Goal: Task Accomplishment & Management: Complete application form

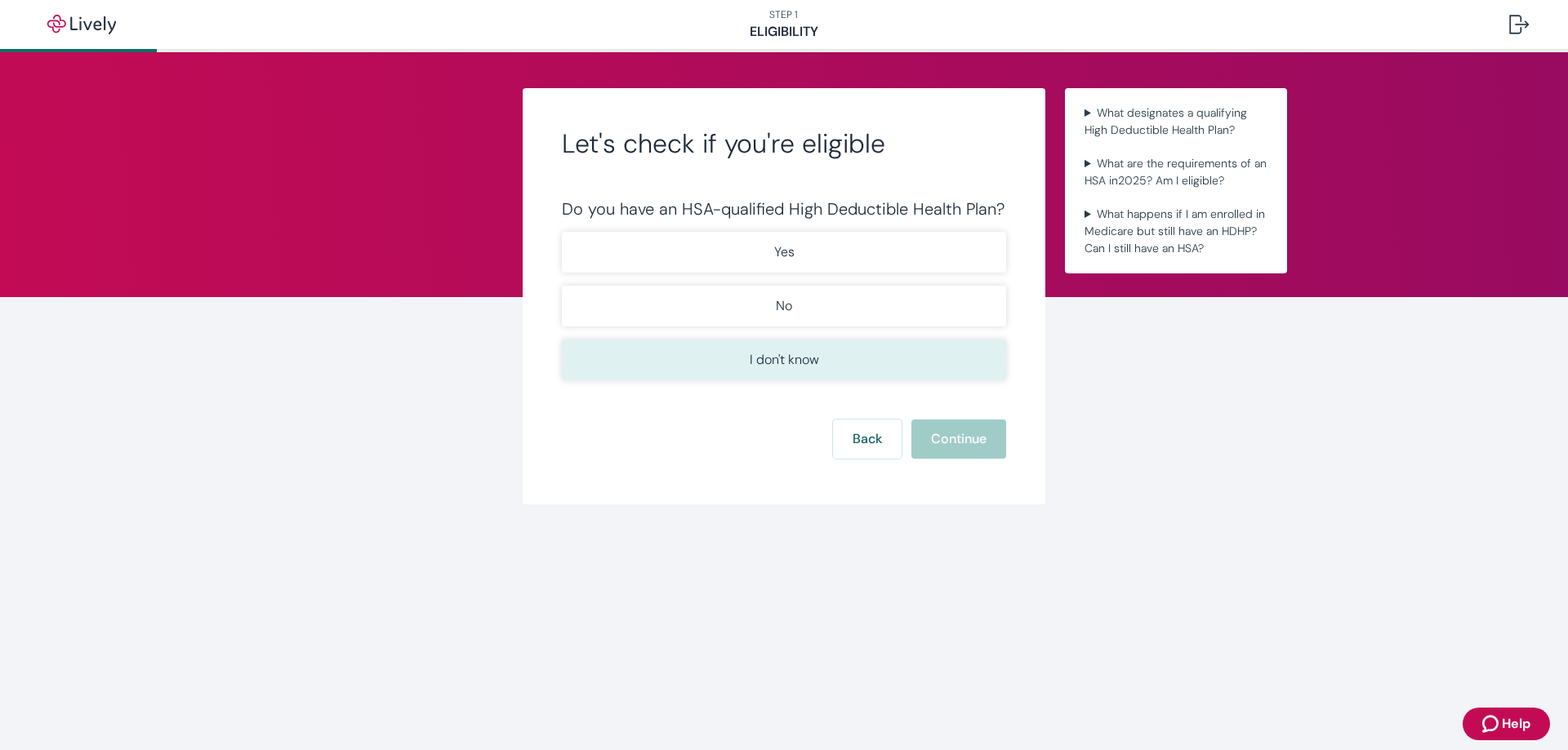
click at [912, 365] on button "I don't know" at bounding box center [784, 360] width 444 height 41
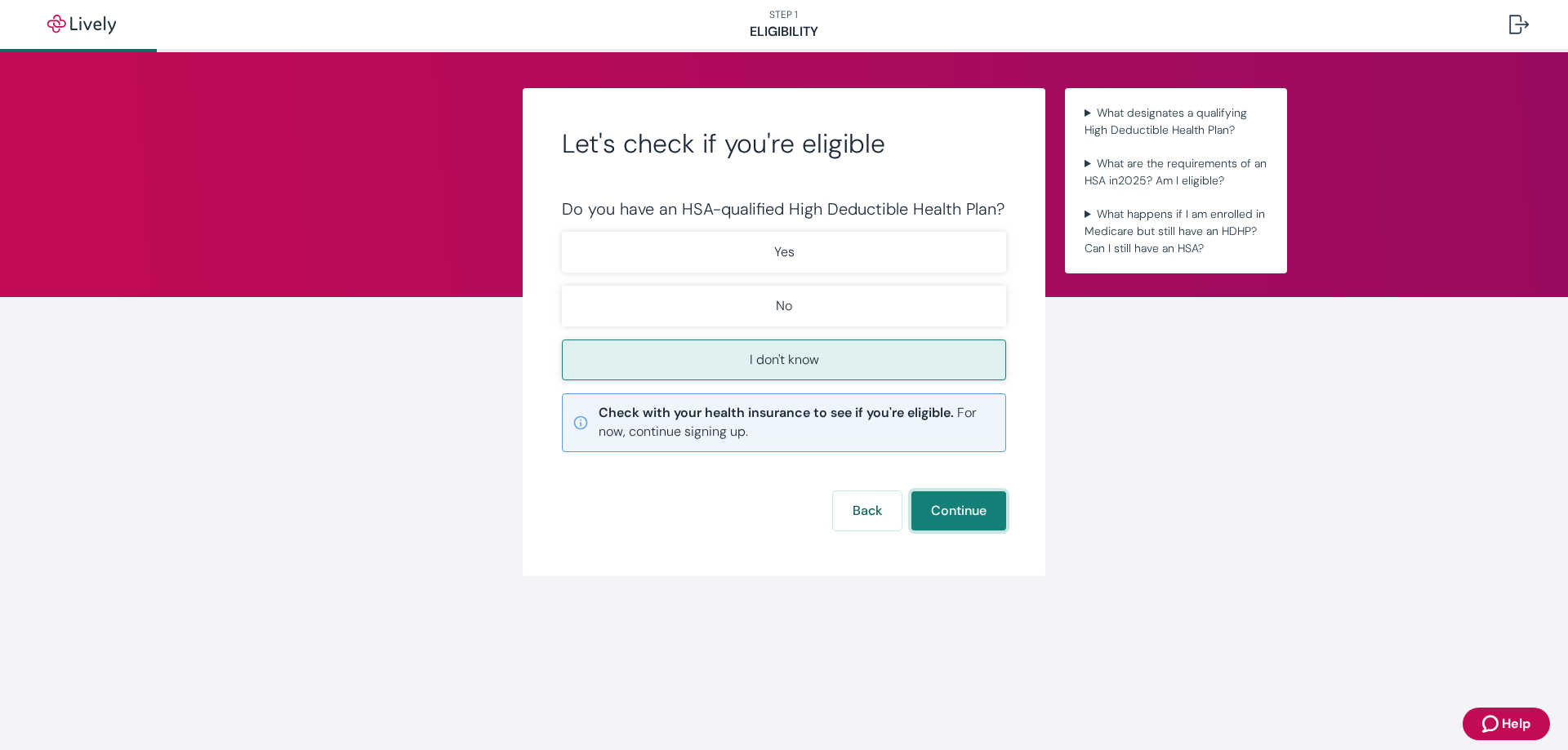
click at [957, 504] on button "Continue" at bounding box center [959, 510] width 94 height 39
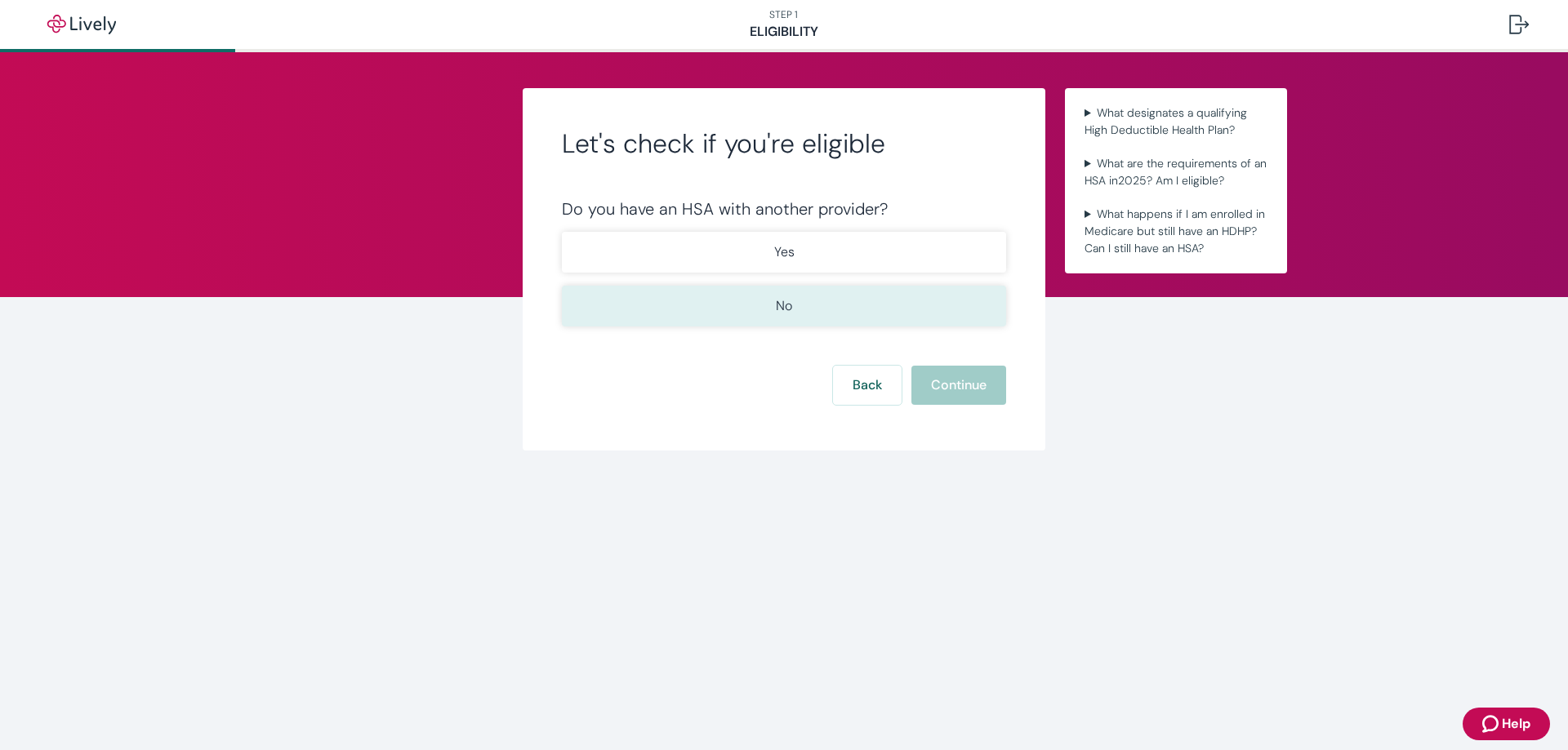
click at [856, 309] on button "No" at bounding box center [784, 306] width 444 height 41
click at [937, 392] on button "Continue" at bounding box center [959, 385] width 94 height 39
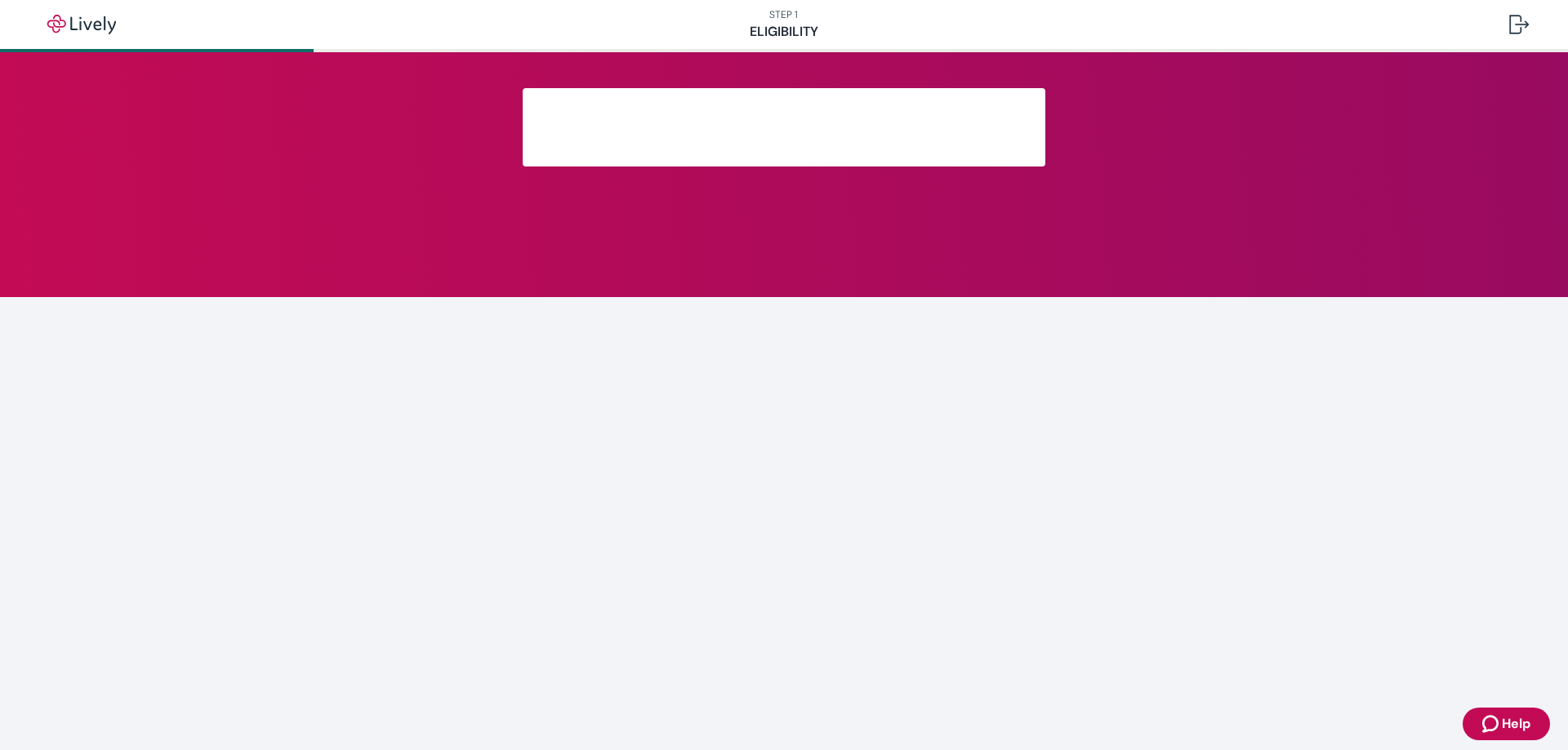
scroll to position [171, 0]
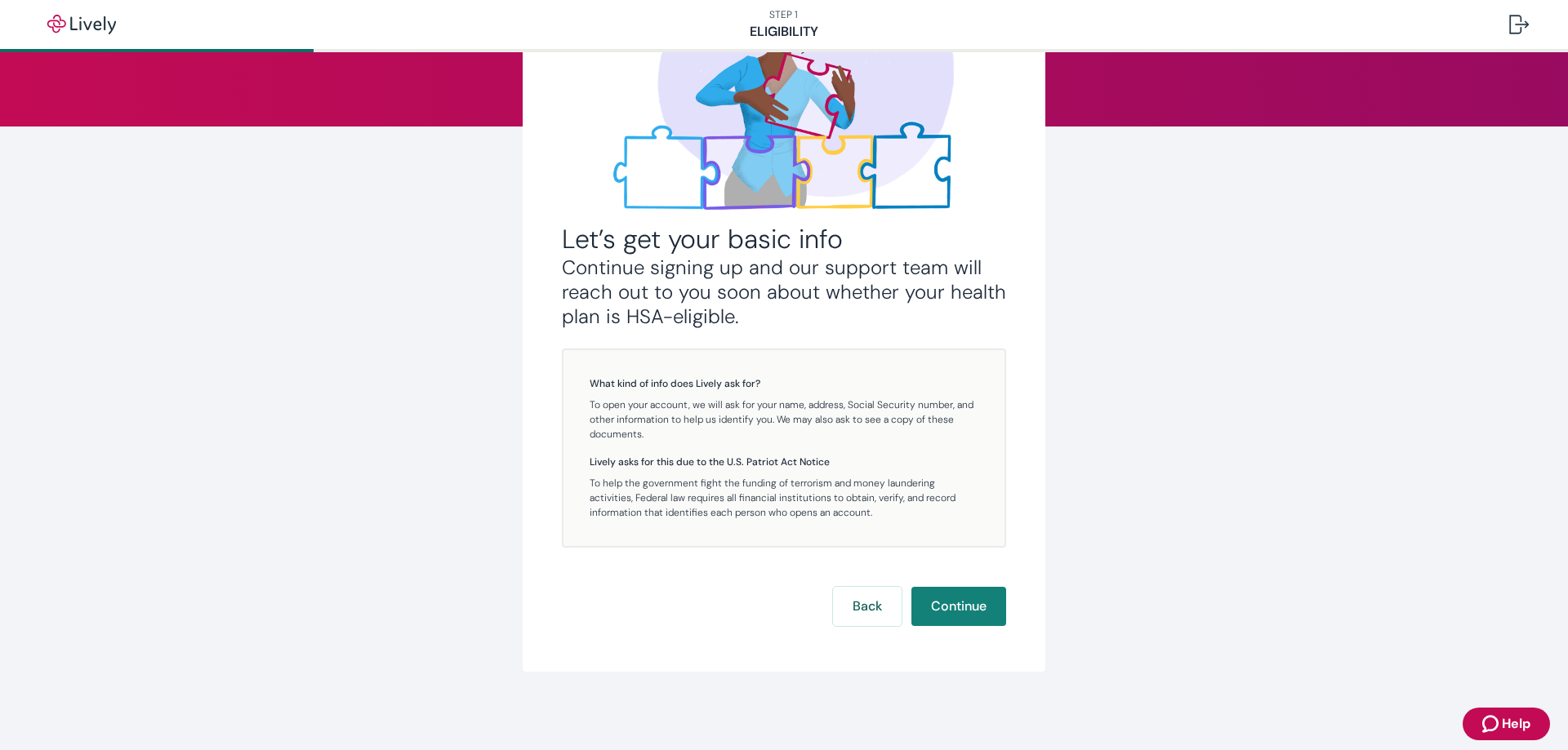
click at [949, 587] on div "Let’s get your basic info Continue signing up and our support team will reach o…" at bounding box center [784, 291] width 444 height 669
click at [951, 596] on button "Continue" at bounding box center [959, 607] width 94 height 39
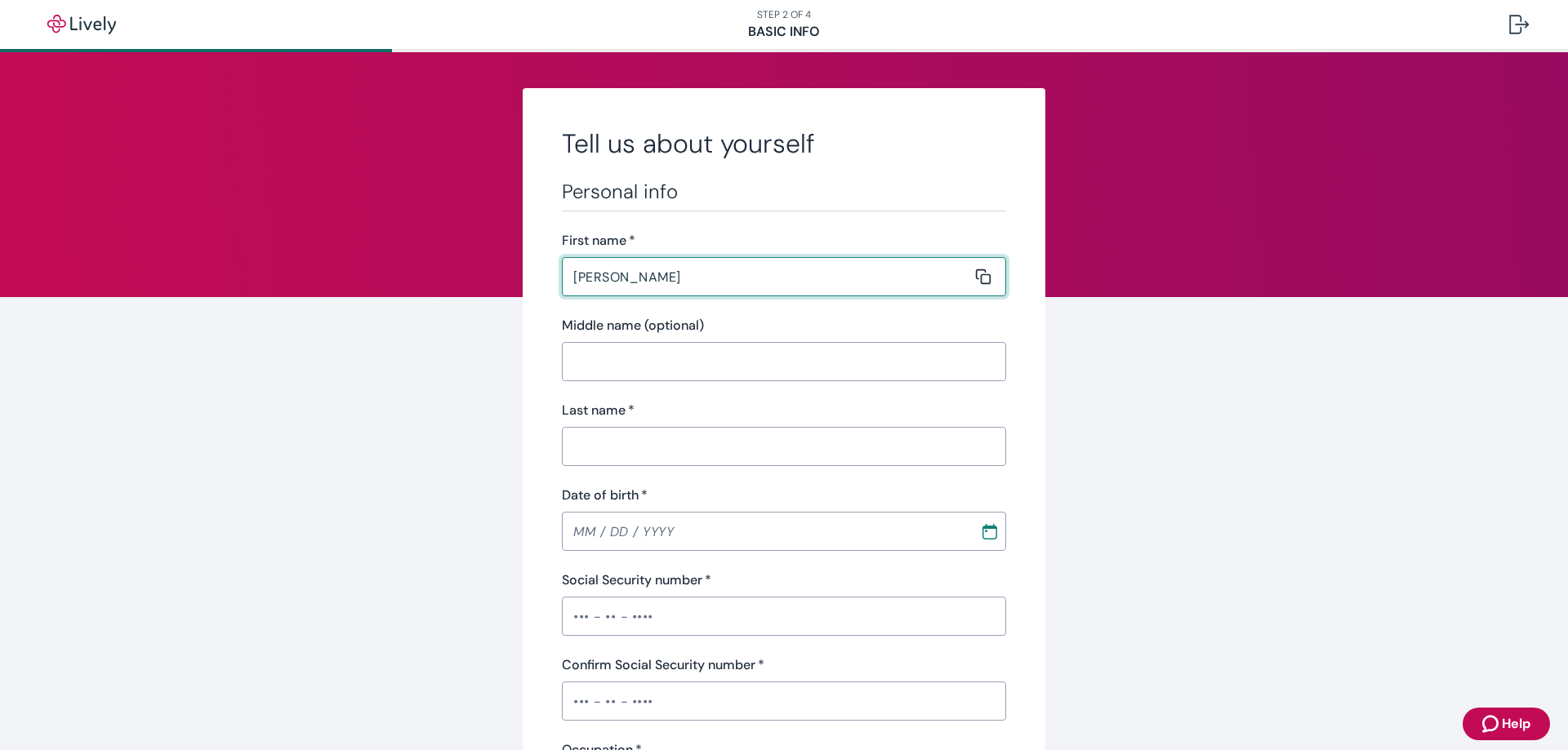
type input "[PERSON_NAME]"
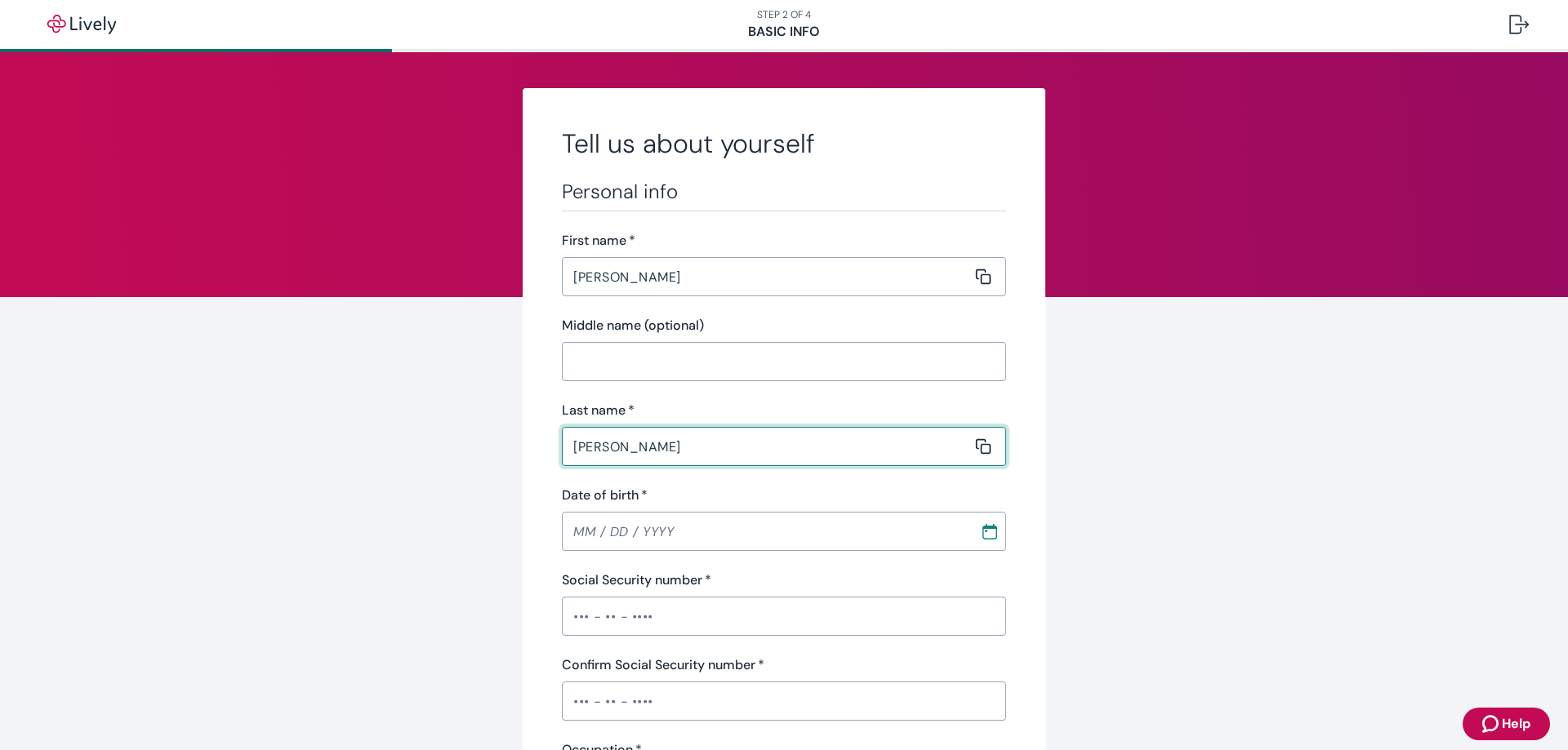
type input "[PERSON_NAME]"
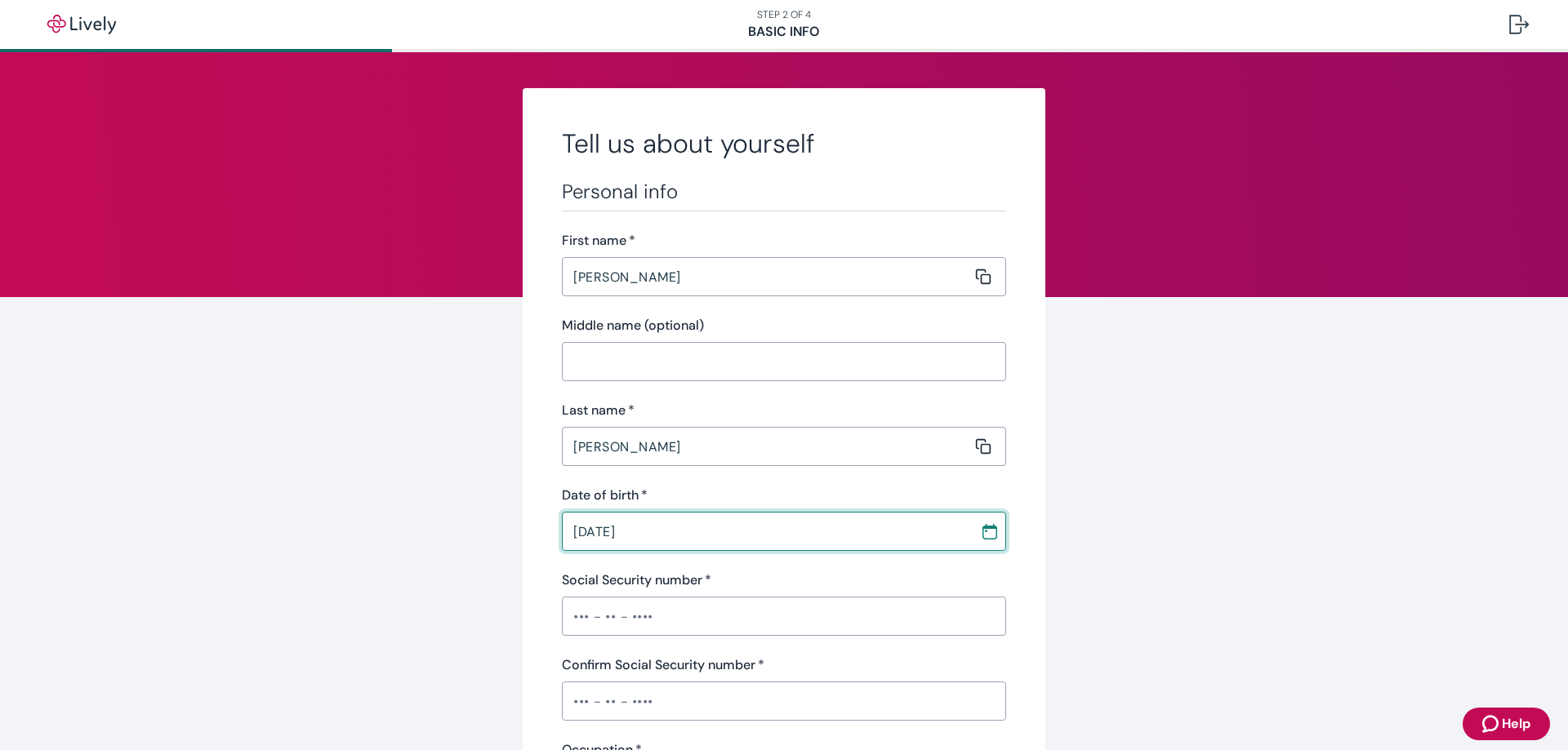
type input "[DATE]"
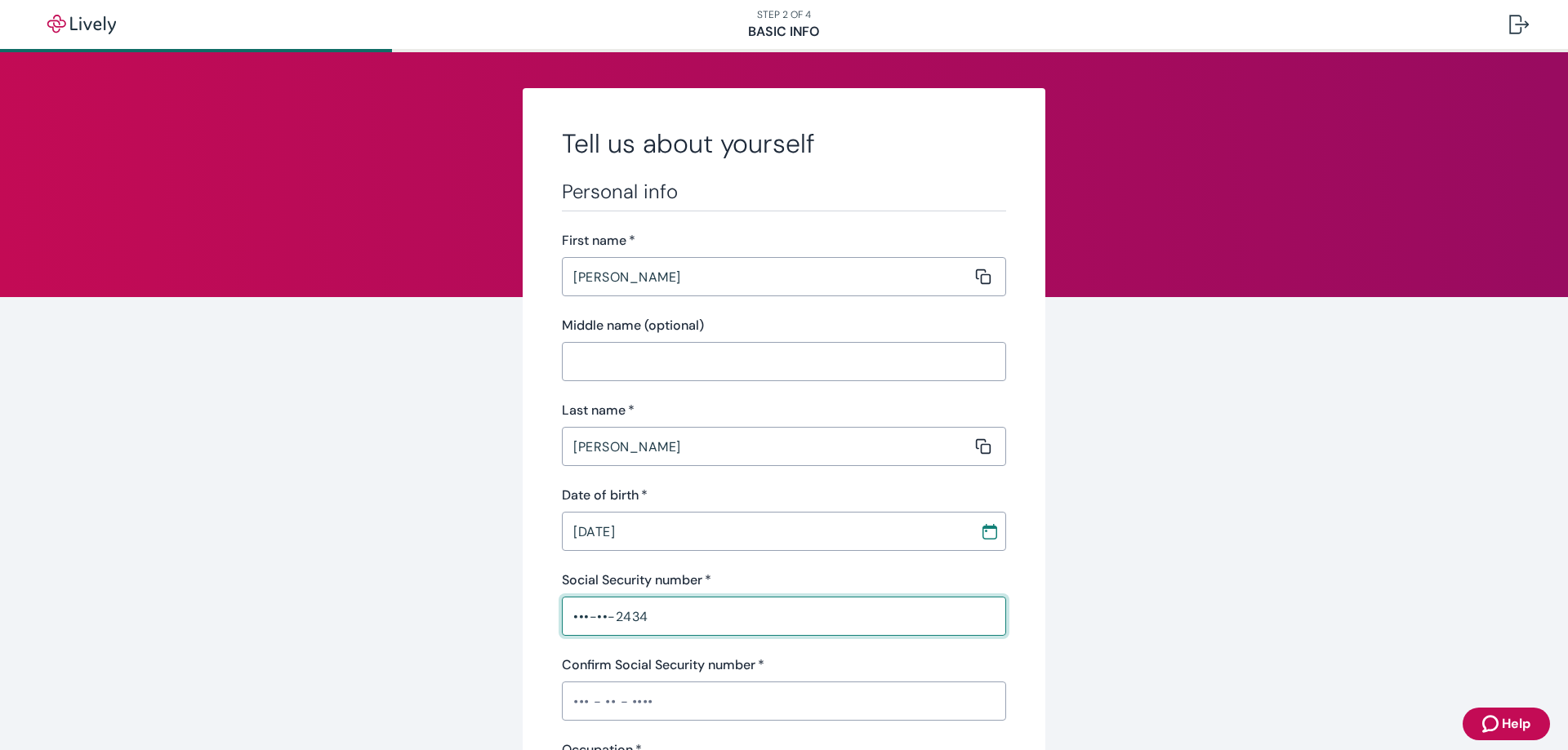
type input "•••-••-2434"
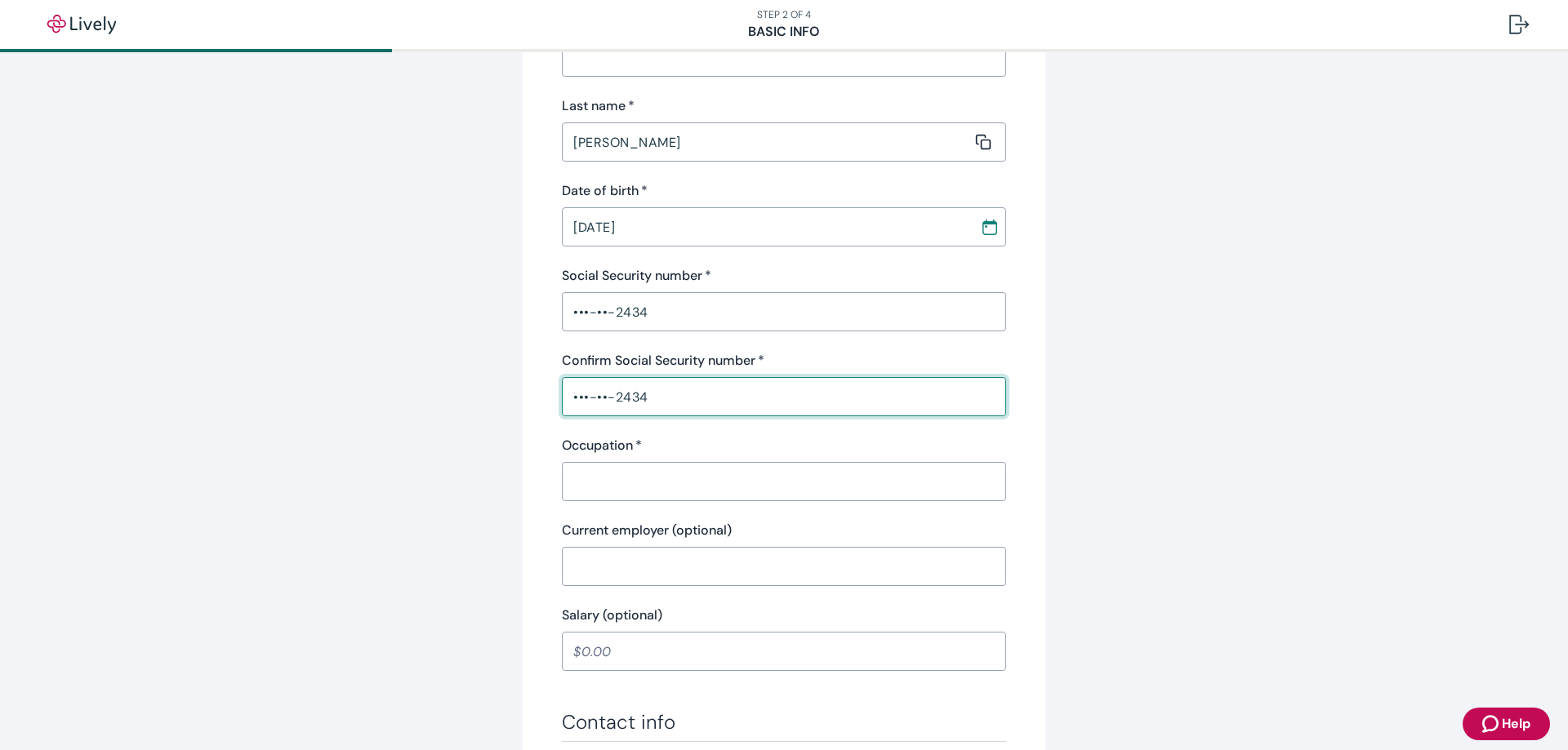
scroll to position [327, 0]
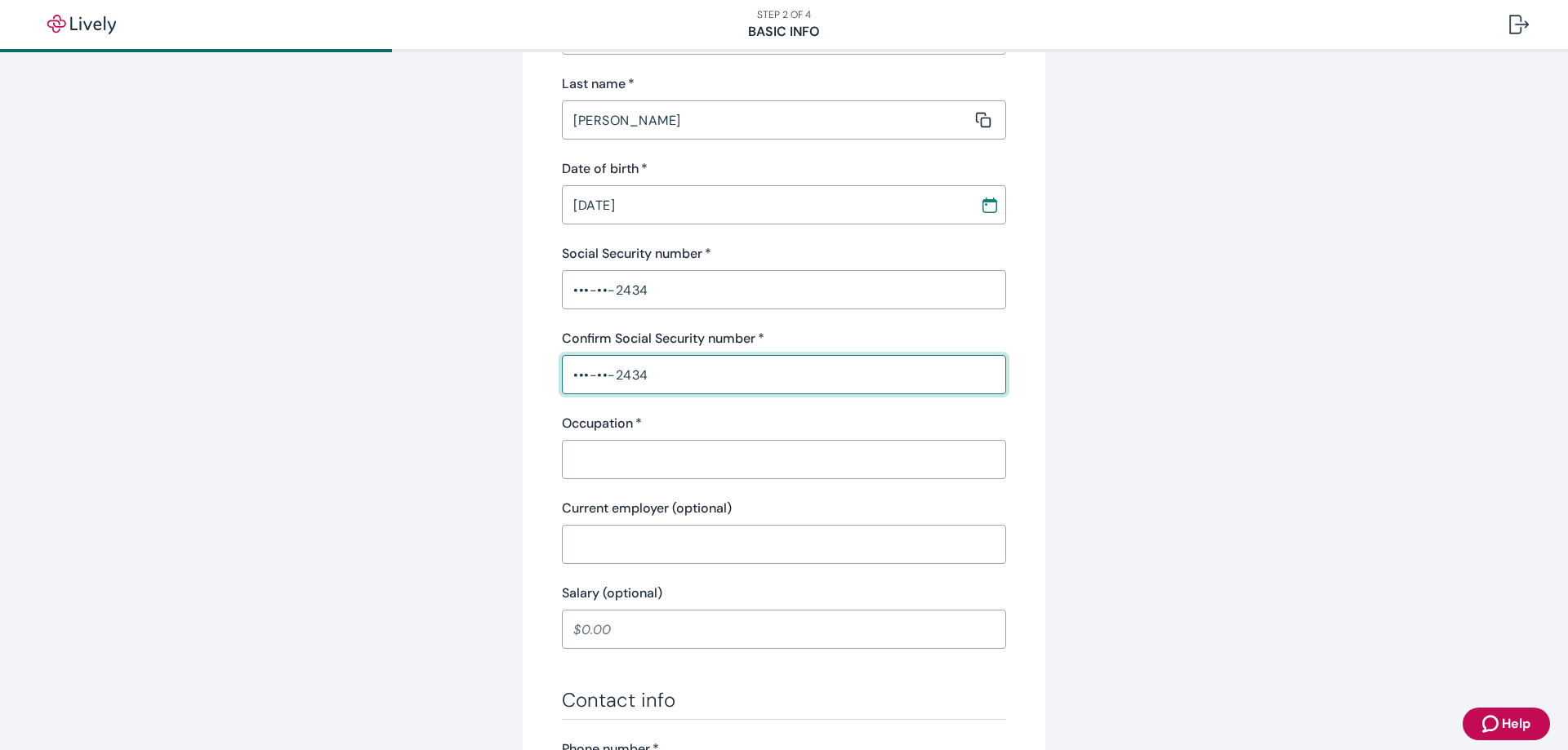
type input "•••-••-2434"
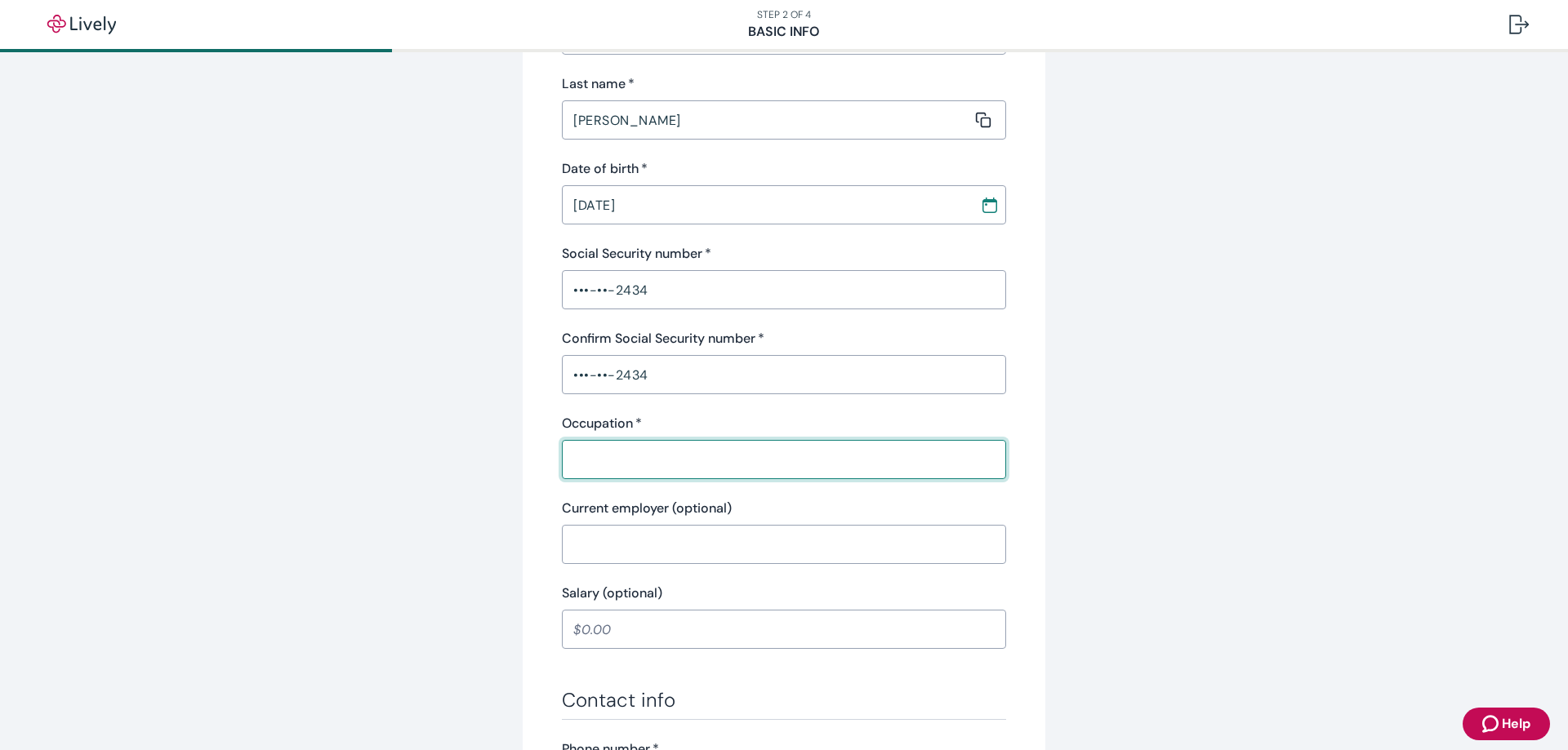
click at [623, 463] on input "Occupation   *" at bounding box center [778, 459] width 433 height 33
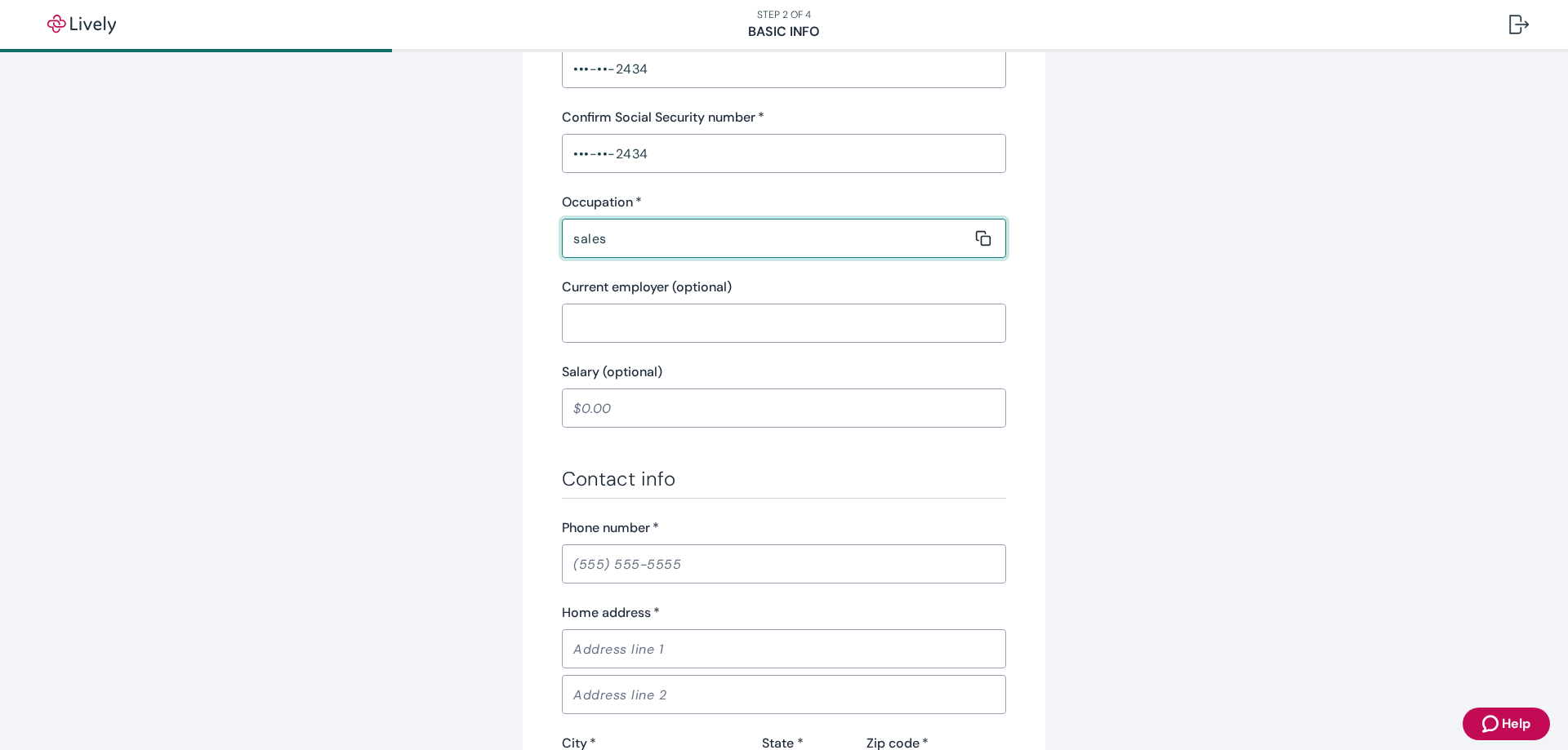
scroll to position [572, 0]
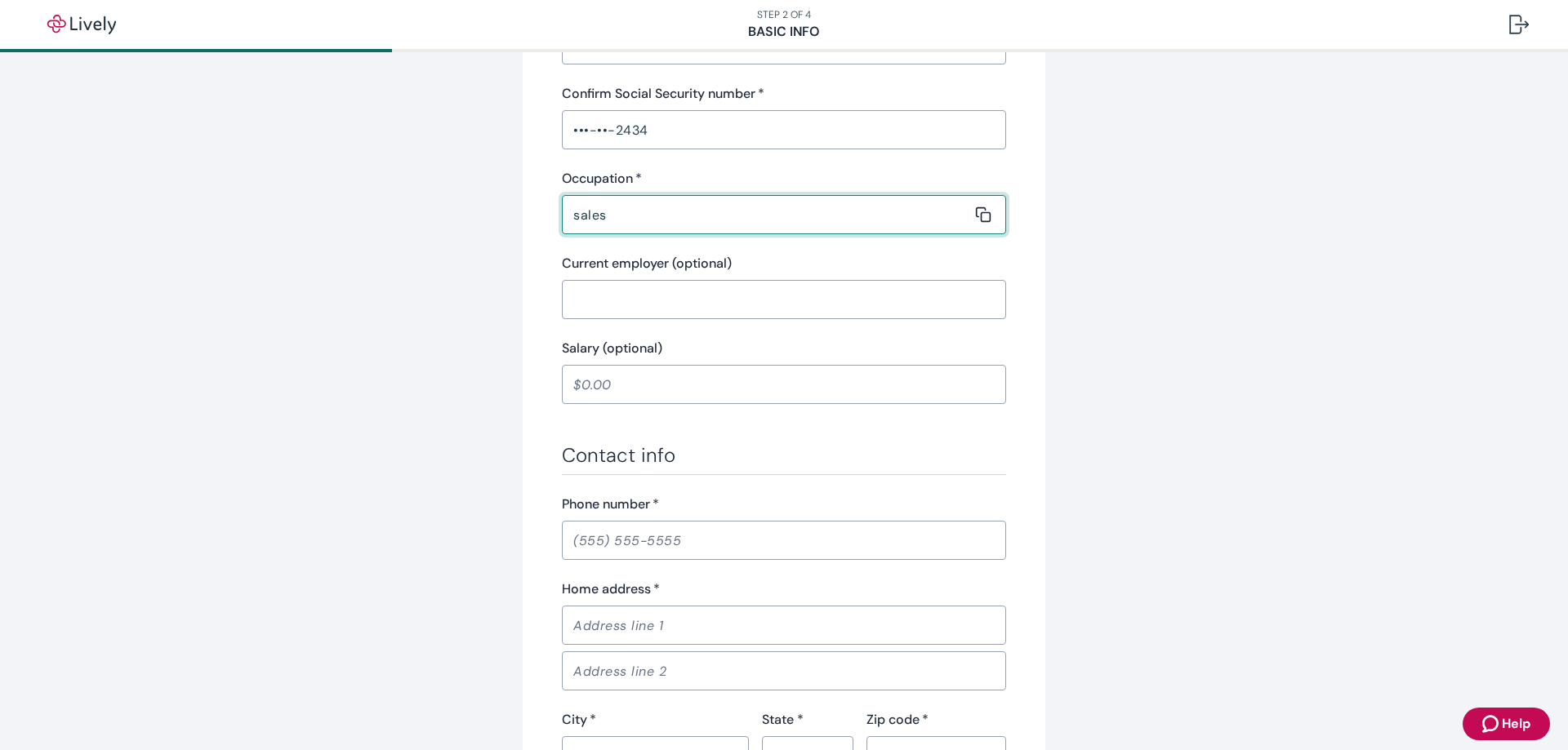
type input "sales"
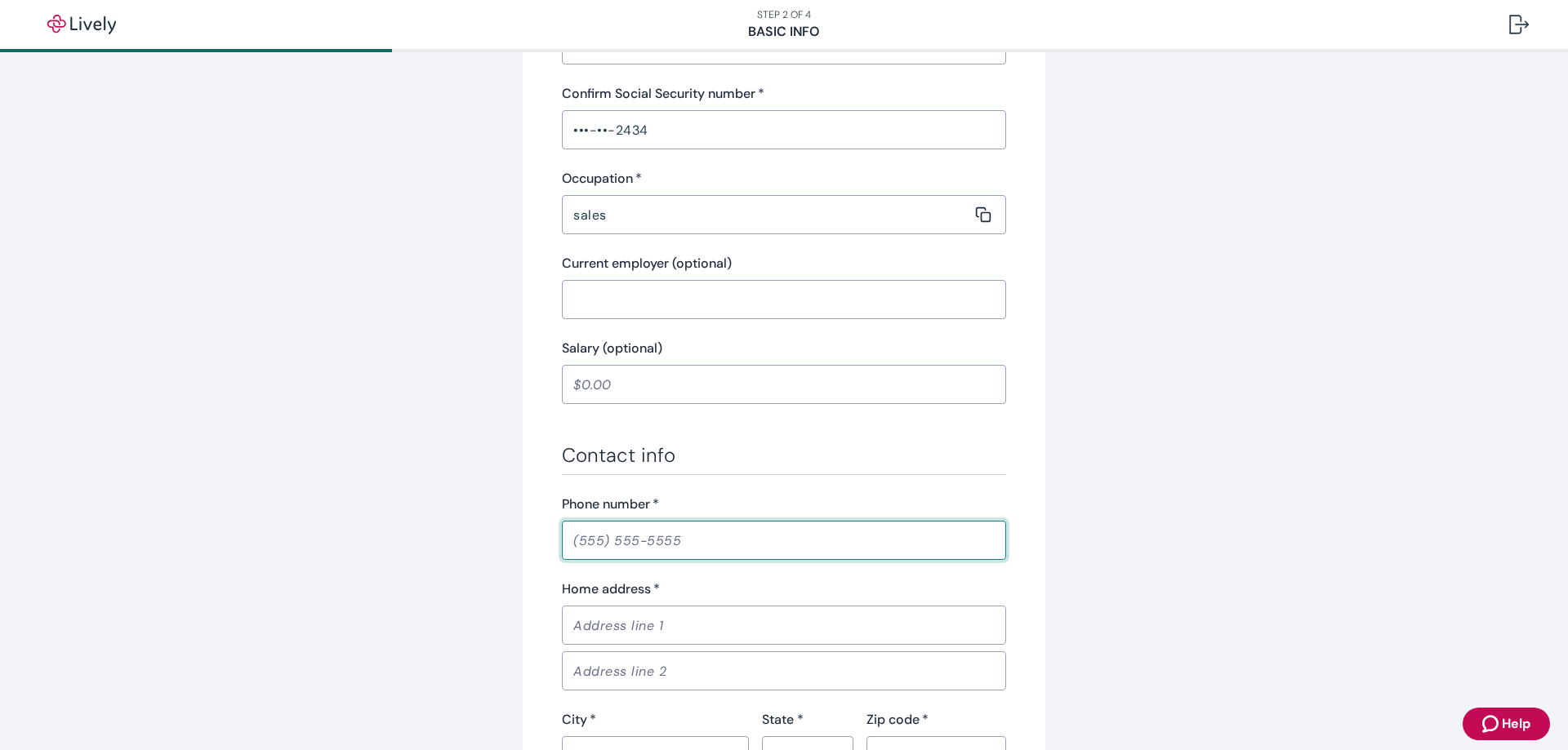
click at [828, 529] on input "Phone number   *" at bounding box center [784, 540] width 444 height 33
type input "[PHONE_NUMBER]"
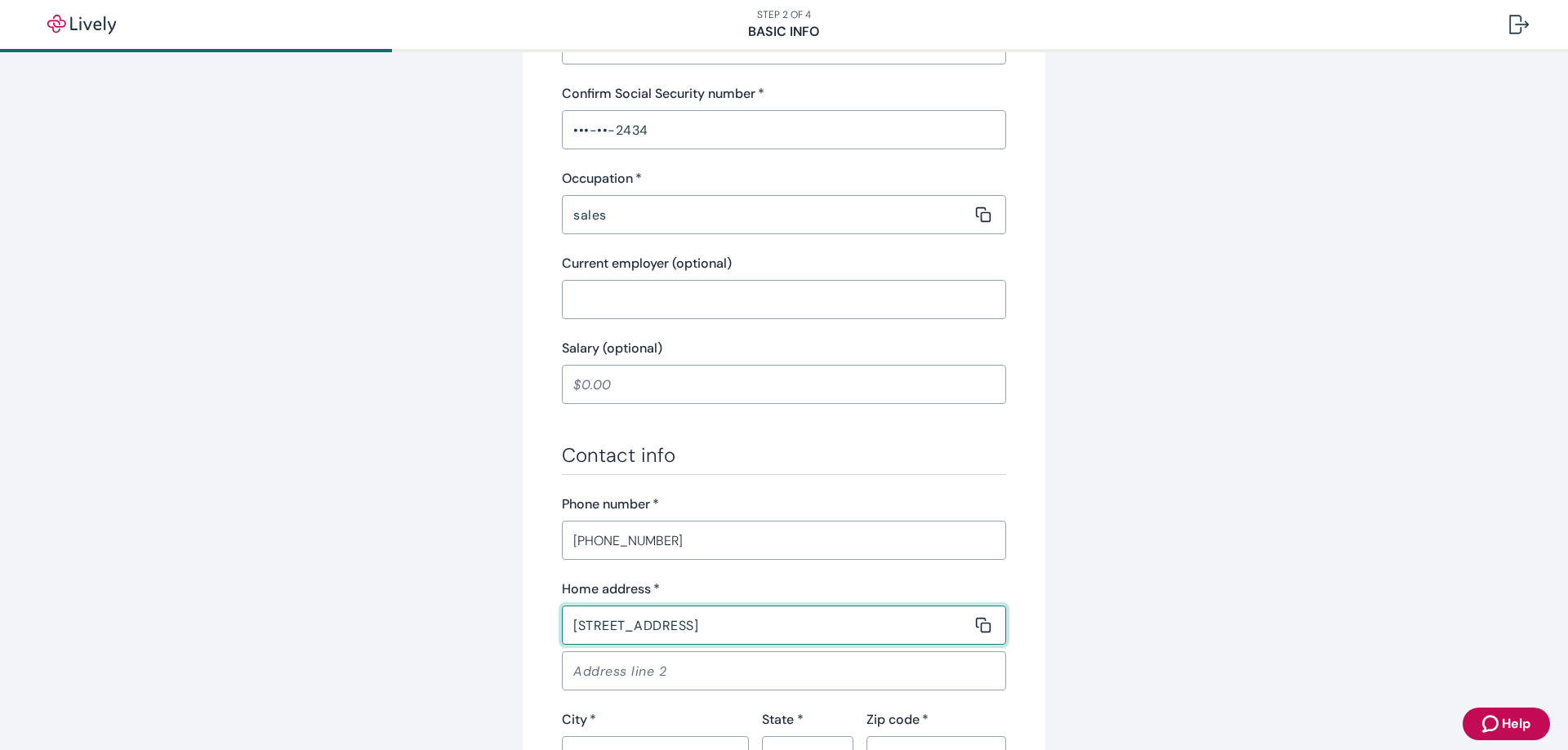
type input "[STREET_ADDRESS]"
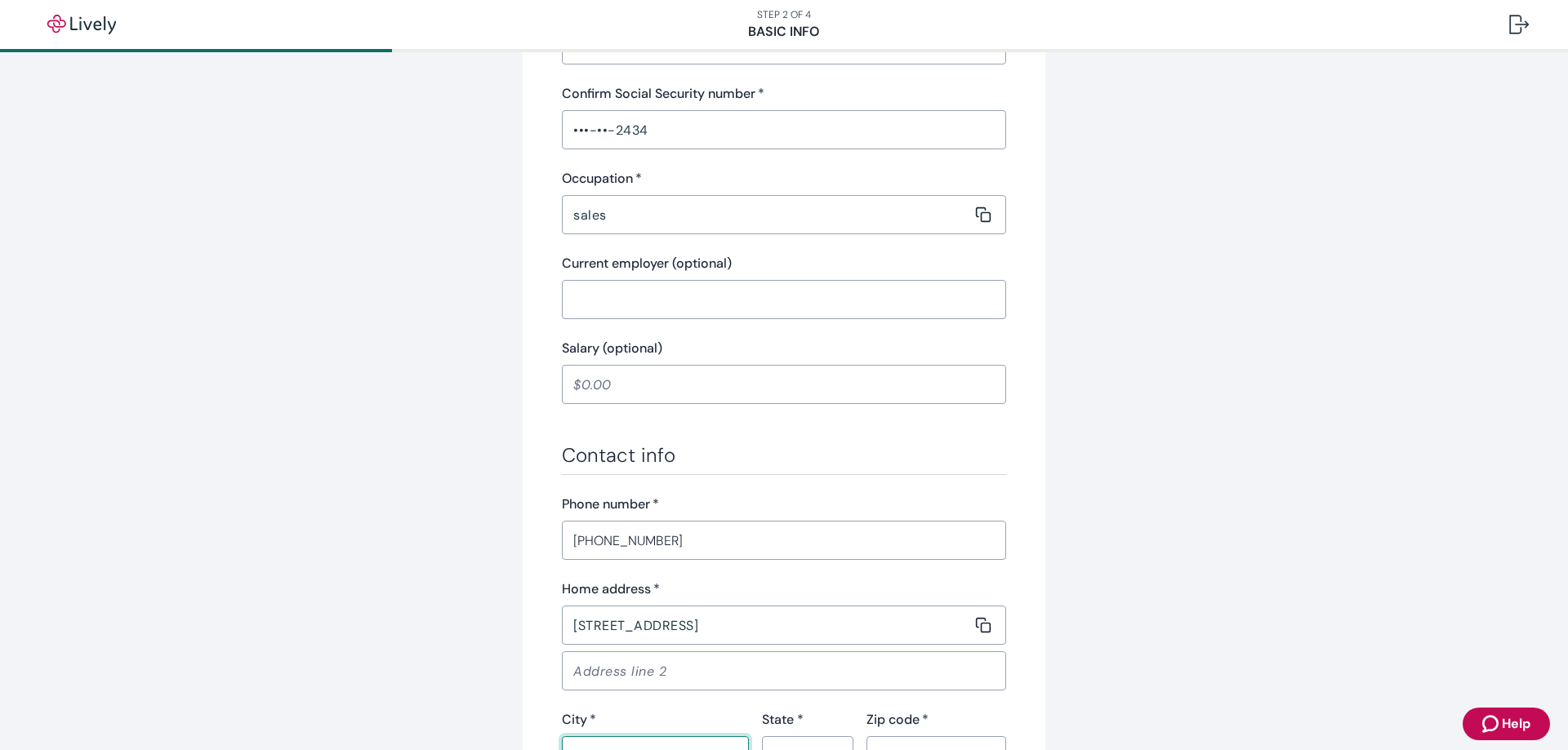
scroll to position [594, 0]
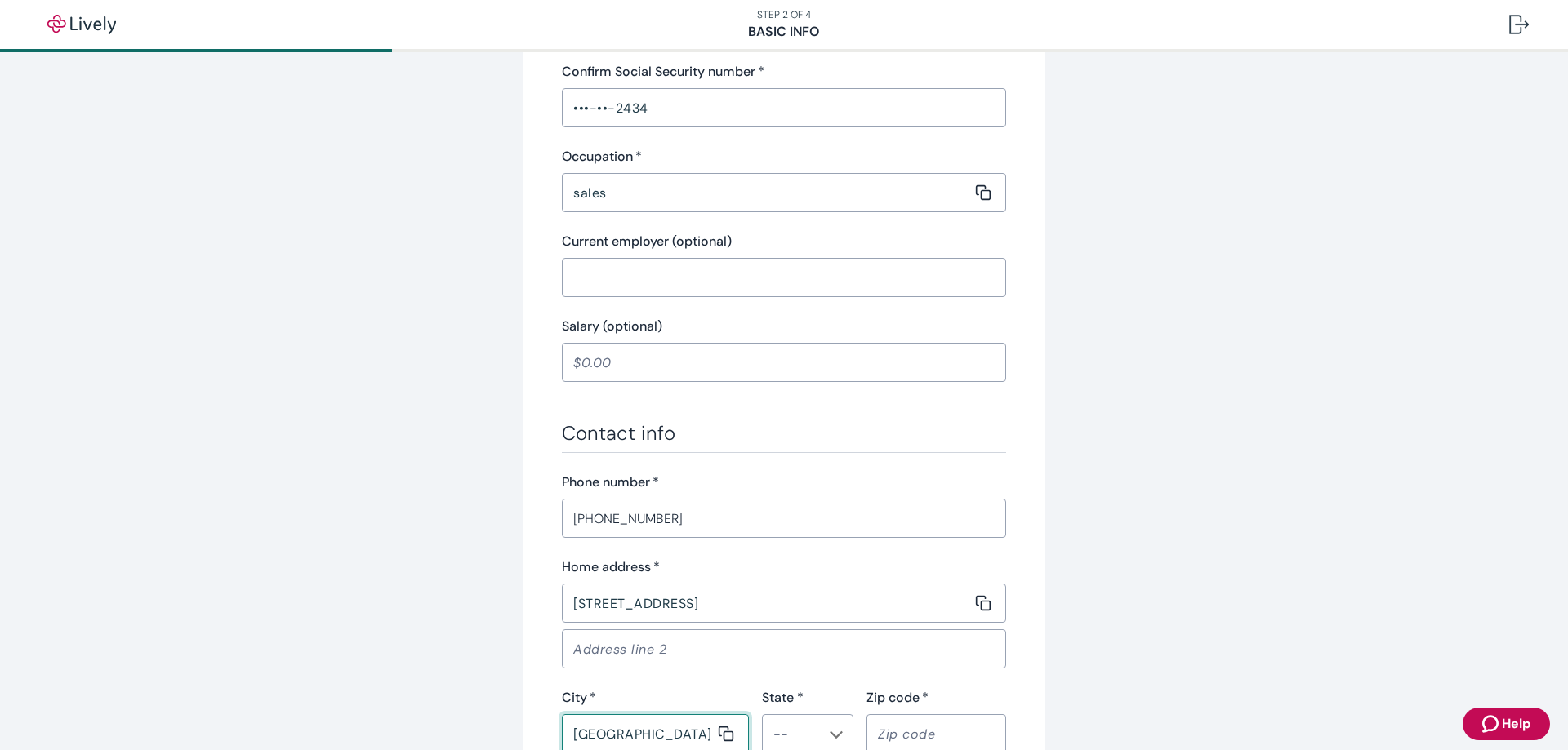
type input "[GEOGRAPHIC_DATA]"
type input "e"
click at [794, 662] on li "WI" at bounding box center [802, 664] width 92 height 29
type input "WI"
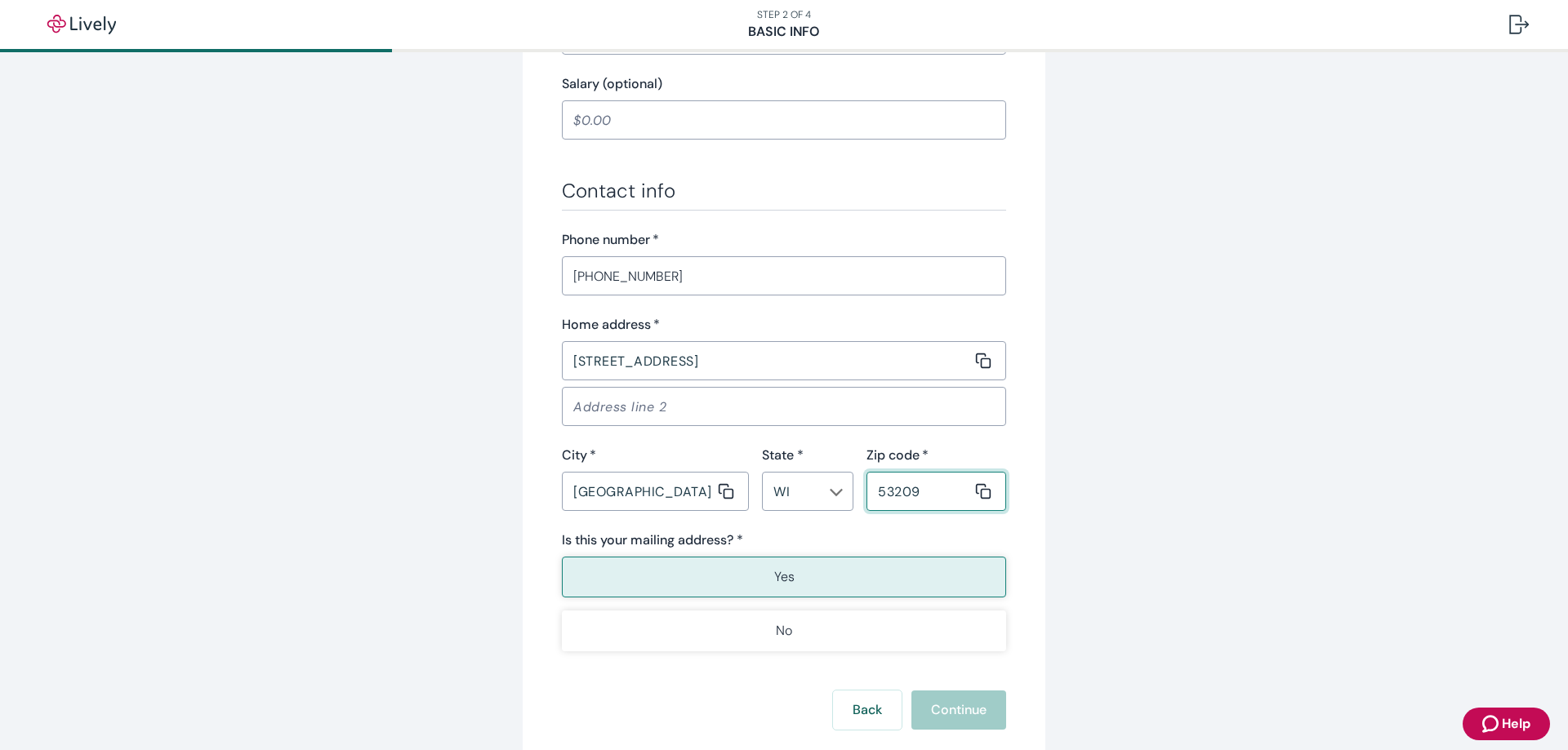
scroll to position [921, 0]
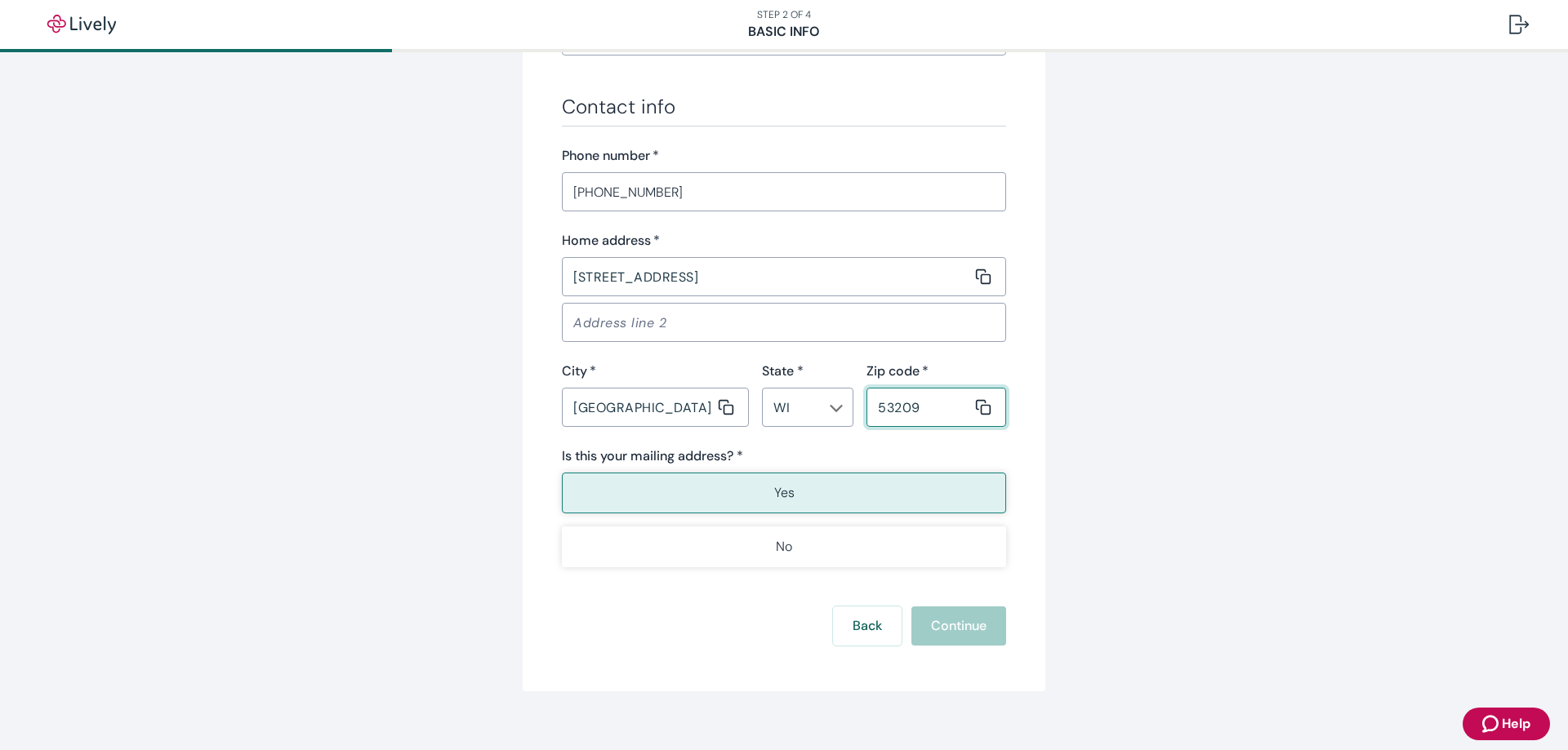
type input "53209"
click at [942, 637] on div "Back Continue" at bounding box center [784, 626] width 444 height 39
click at [962, 628] on button "Continue" at bounding box center [959, 626] width 94 height 39
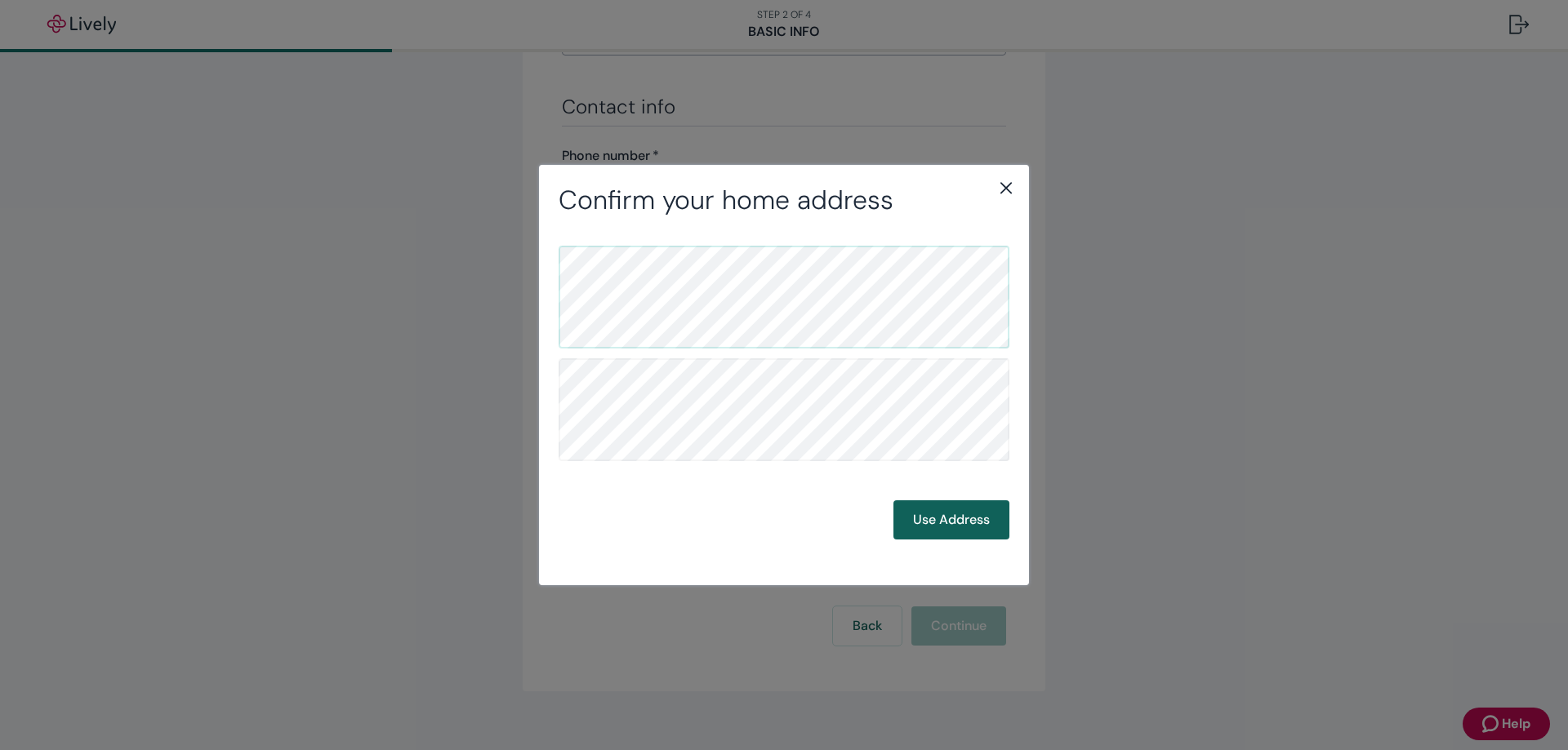
click at [950, 514] on button "Use Address" at bounding box center [952, 519] width 116 height 39
click at [950, 515] on button "Use Address" at bounding box center [952, 519] width 116 height 39
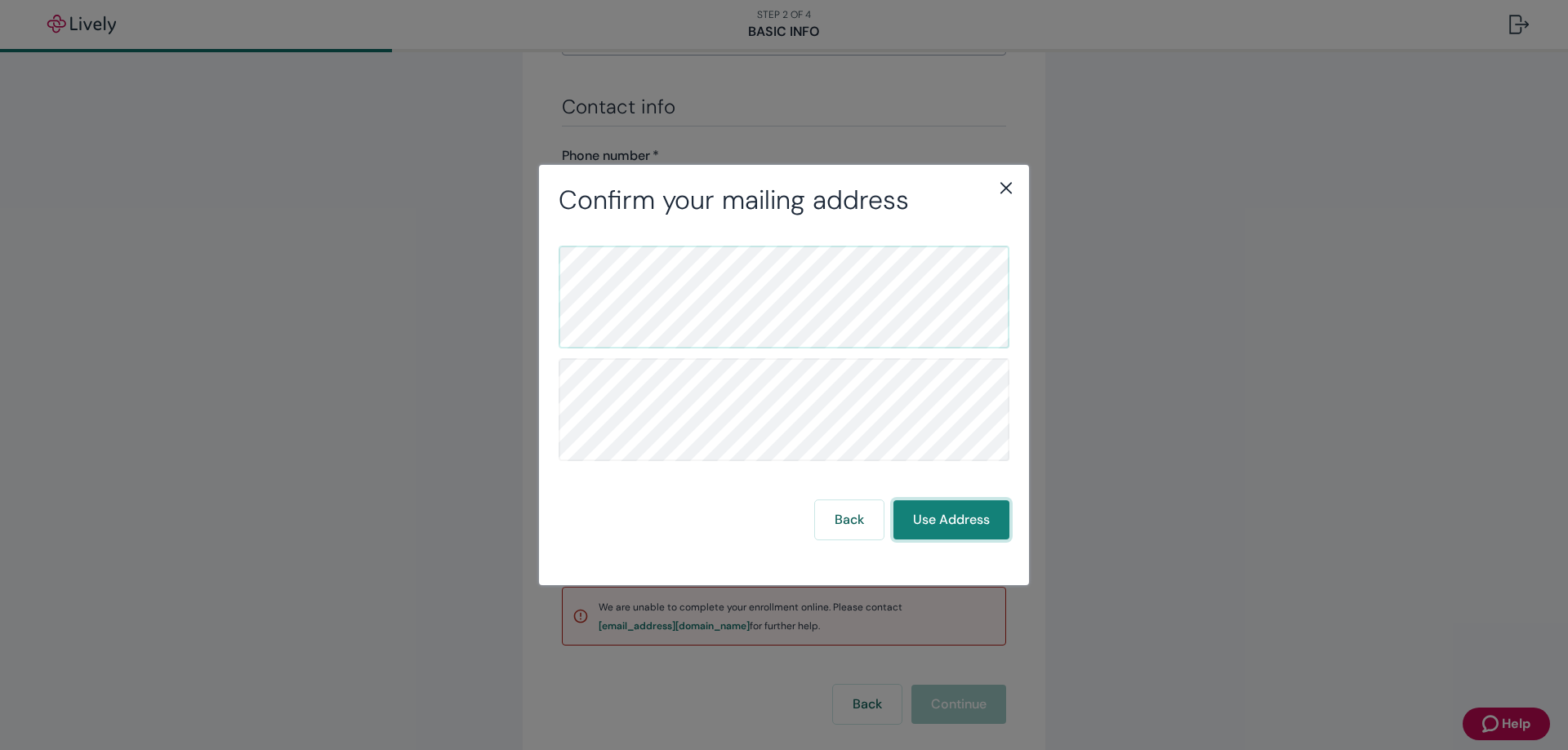
click at [945, 523] on button "Use Address" at bounding box center [952, 519] width 116 height 39
click at [1011, 192] on icon "close" at bounding box center [1006, 188] width 20 height 20
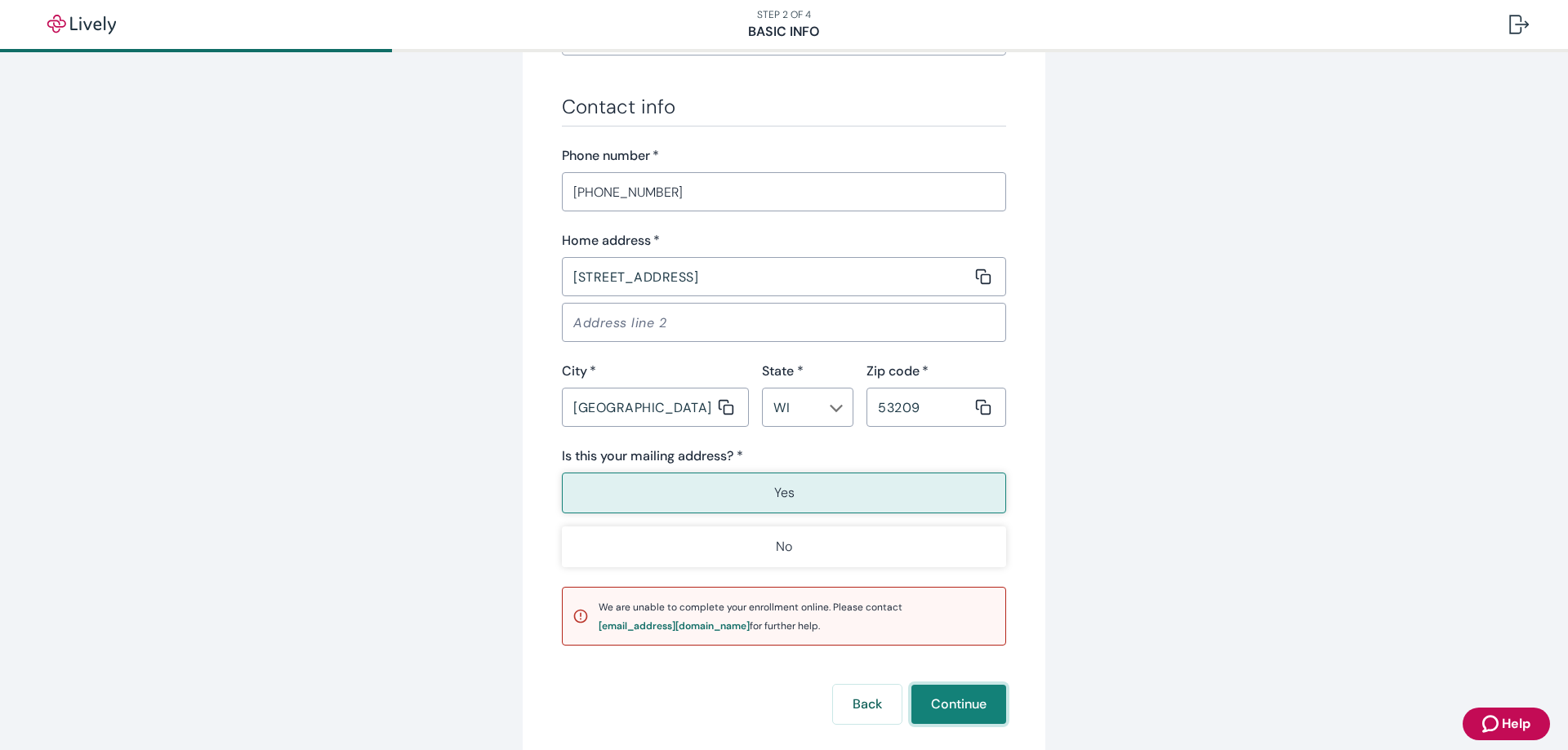
click at [957, 722] on button "Continue" at bounding box center [959, 705] width 94 height 39
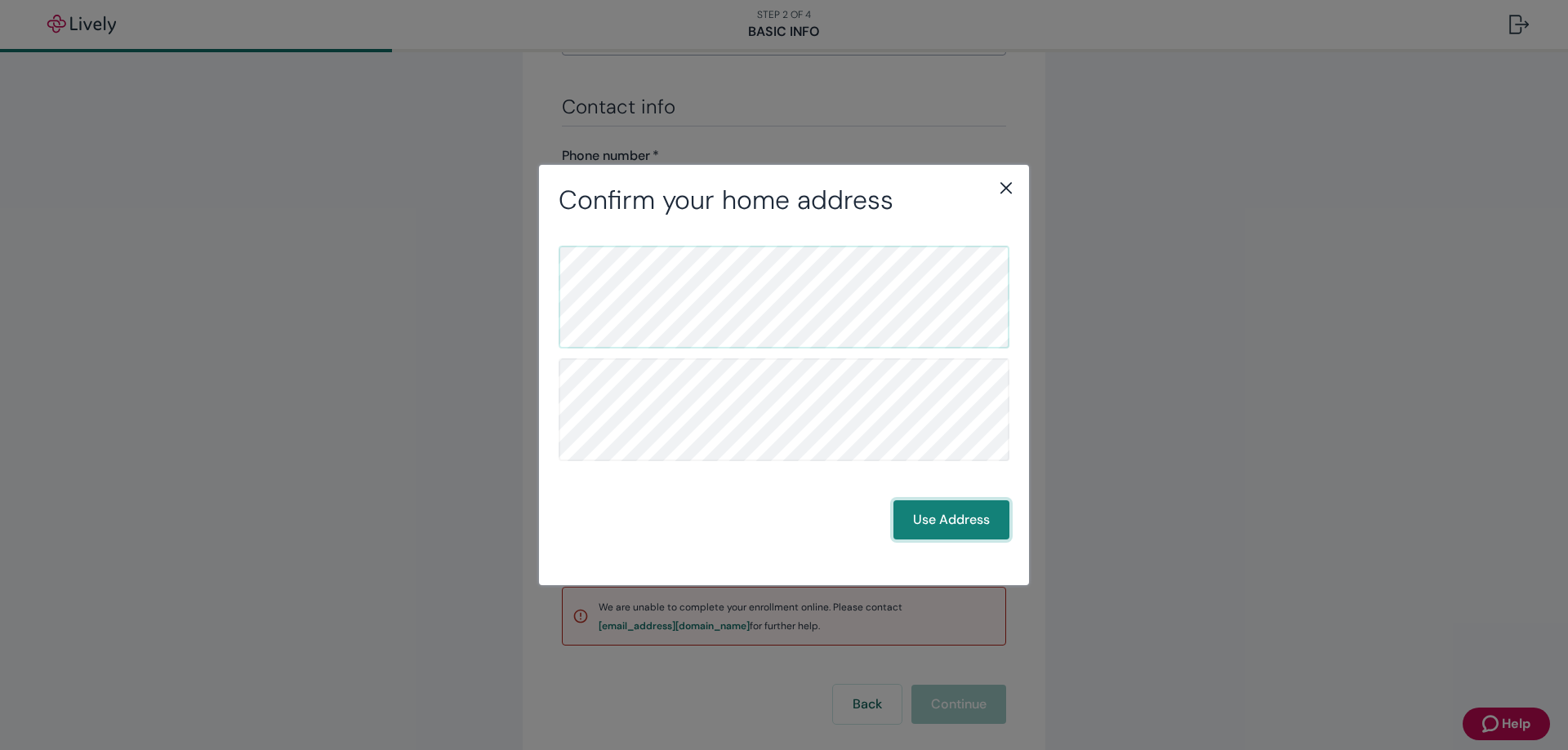
click at [957, 510] on button "Use Address" at bounding box center [952, 519] width 116 height 39
click at [981, 507] on button "Use Address" at bounding box center [952, 519] width 116 height 39
click at [961, 508] on button "Use Address" at bounding box center [952, 519] width 116 height 39
click at [900, 517] on button "Use Address" at bounding box center [952, 519] width 116 height 39
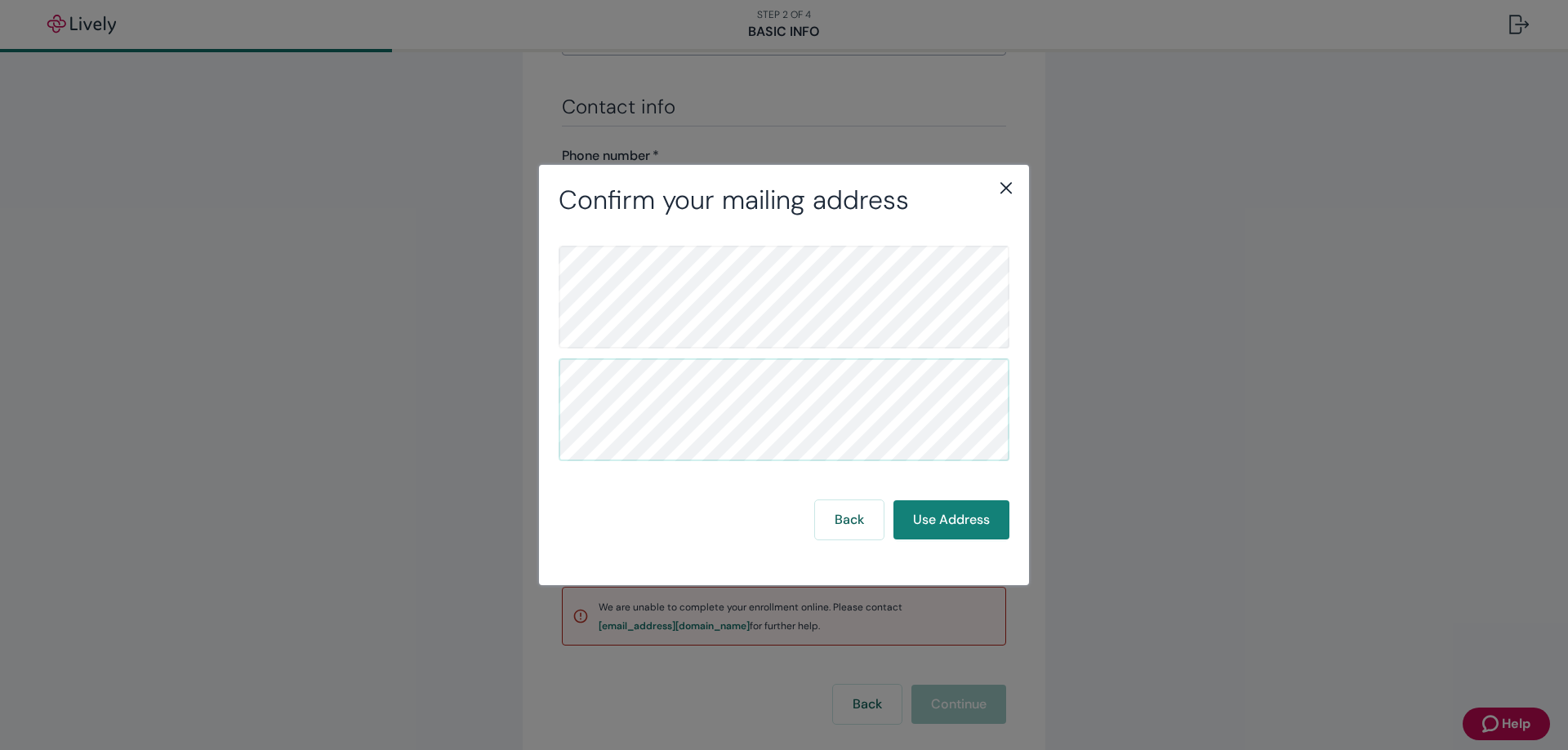
click at [795, 521] on div "Back Use Address" at bounding box center [784, 519] width 450 height 39
click at [839, 519] on button "Back" at bounding box center [850, 519] width 69 height 39
click at [1005, 187] on icon "close" at bounding box center [1006, 188] width 12 height 12
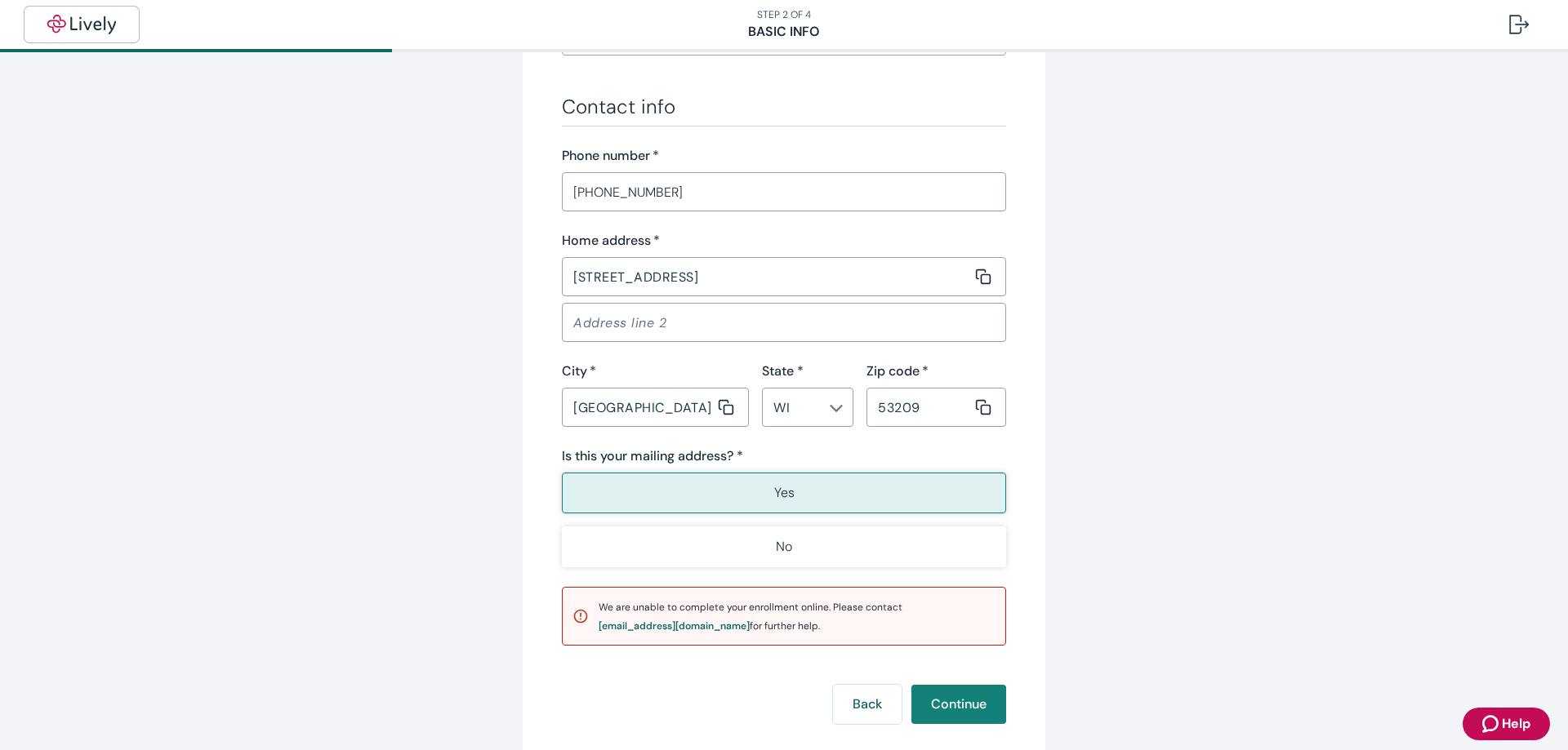
click at [70, 25] on img "button" at bounding box center [82, 25] width 92 height 20
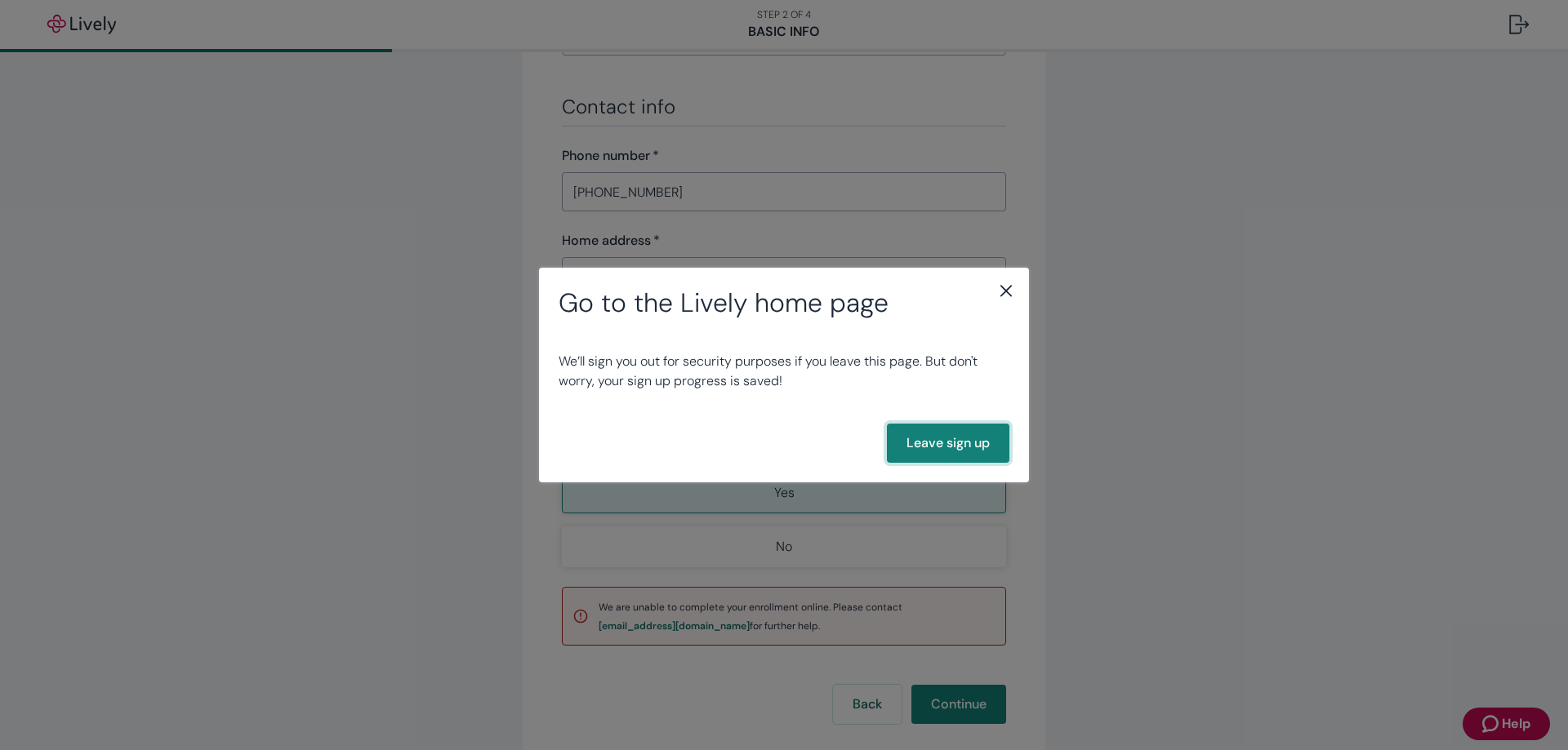
click at [944, 447] on button "Leave sign up" at bounding box center [948, 443] width 123 height 39
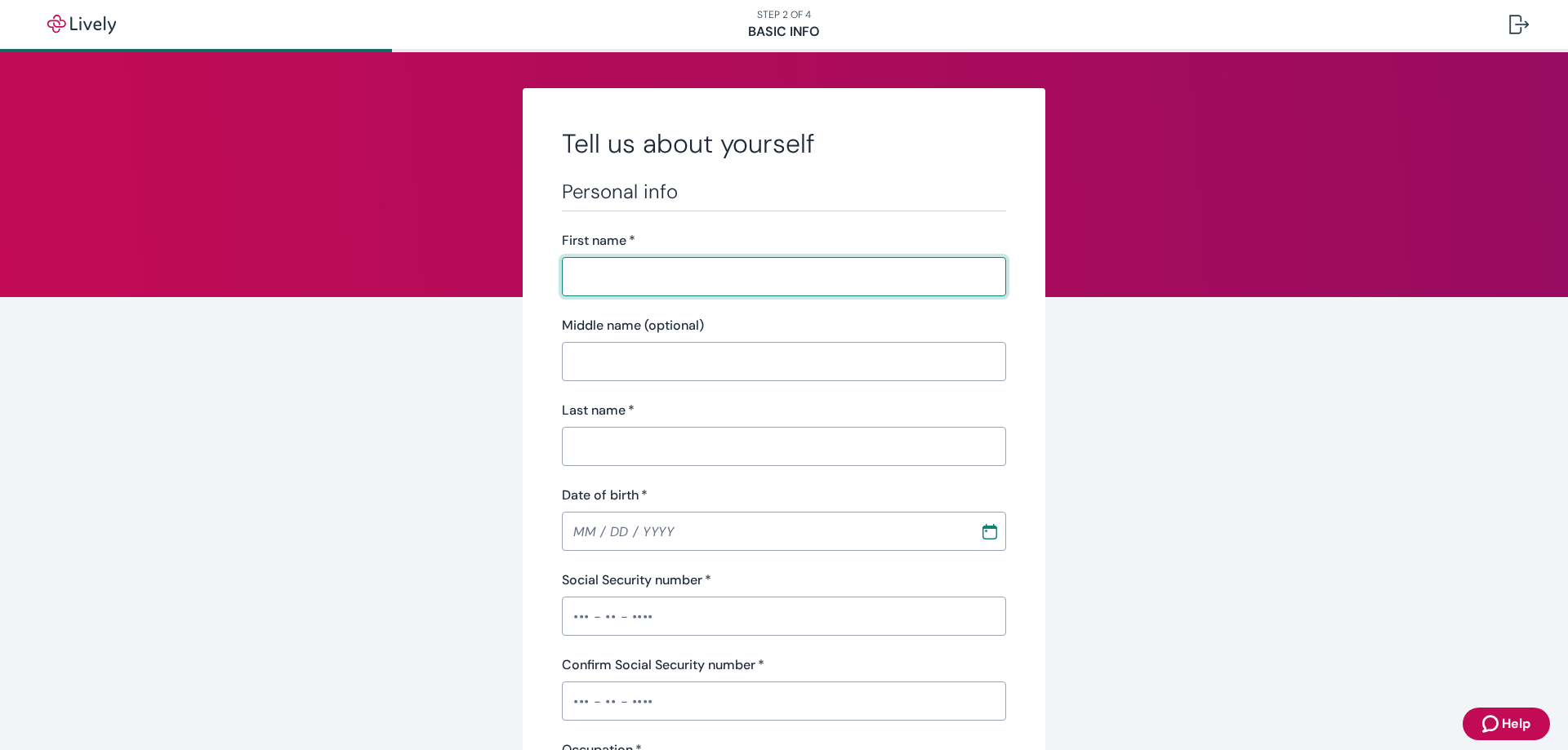
click at [857, 271] on input "First name   *" at bounding box center [778, 277] width 433 height 33
type input "[PERSON_NAME]"
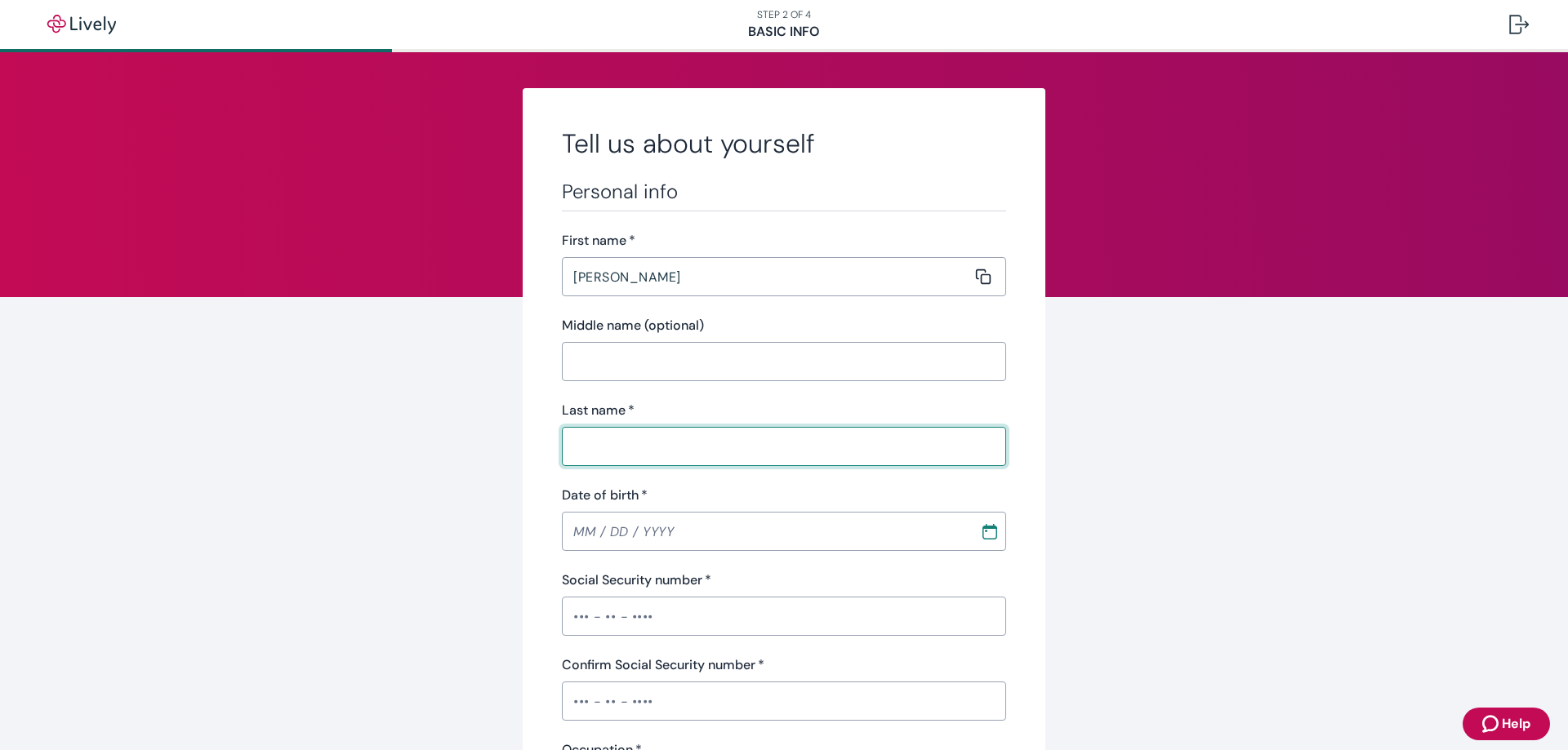
click at [691, 450] on input "Last name   *" at bounding box center [778, 447] width 433 height 33
type input "[PERSON_NAME]"
click at [681, 523] on input "MM / DD / YYYY" at bounding box center [765, 531] width 407 height 33
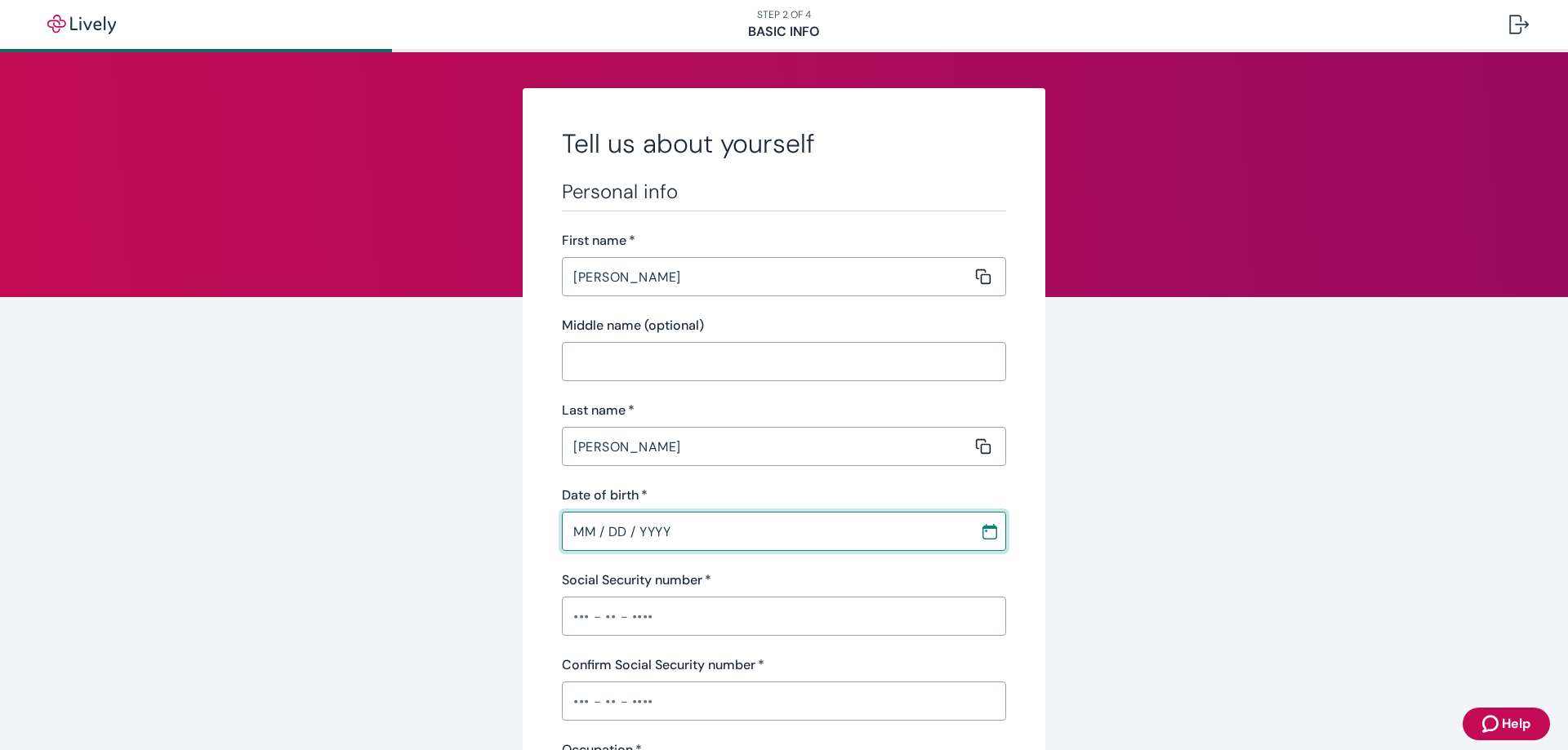
click at [568, 527] on input "MM / DD / YYYY" at bounding box center [765, 531] width 407 height 33
click at [653, 546] on input "MM / DD / YYYY" at bounding box center [765, 531] width 407 height 33
click at [592, 537] on input "MM / DD / YYYY" at bounding box center [765, 531] width 407 height 33
type input "[DATE]"
click at [572, 607] on input "Social Security number   *" at bounding box center [784, 617] width 444 height 33
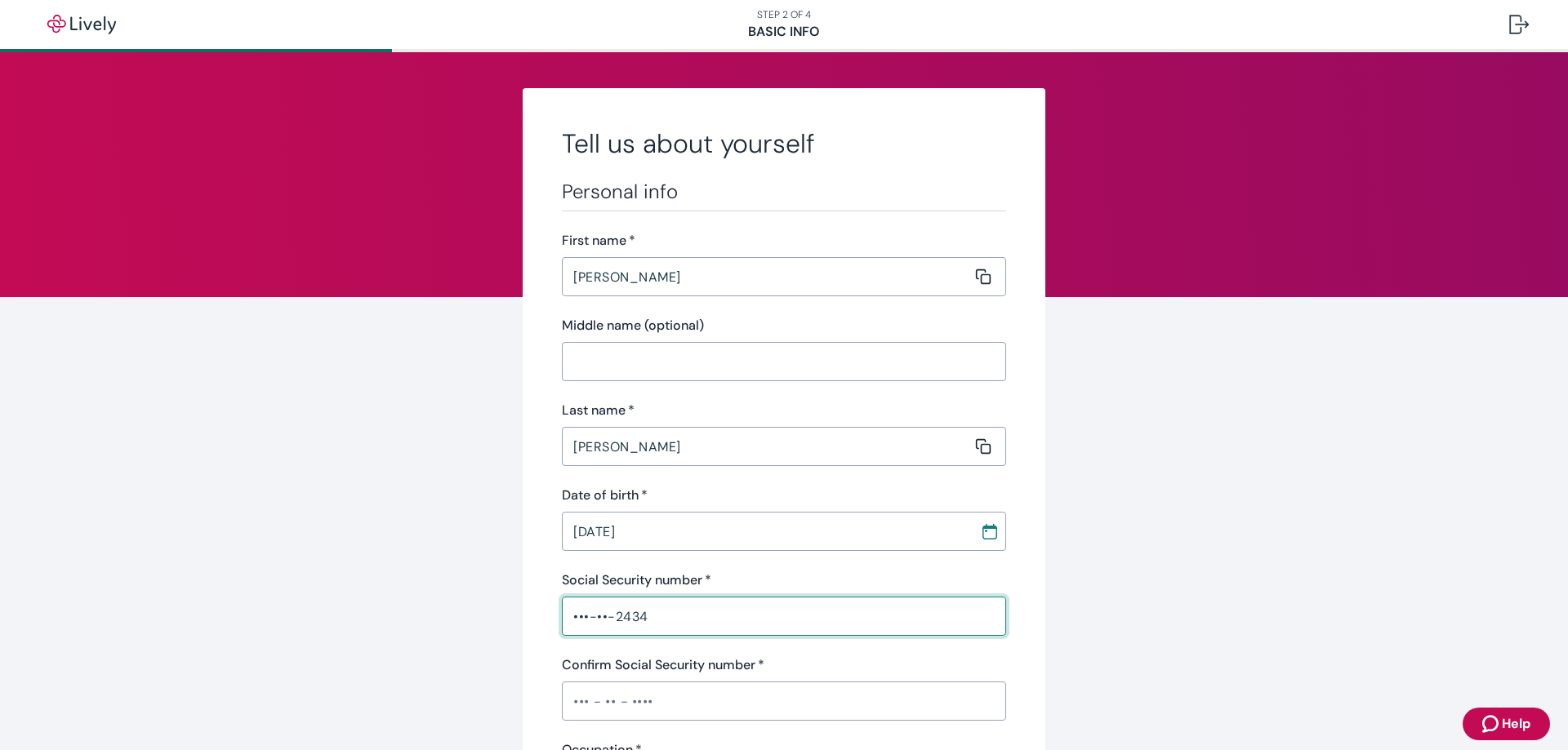
type input "•••-••-2434"
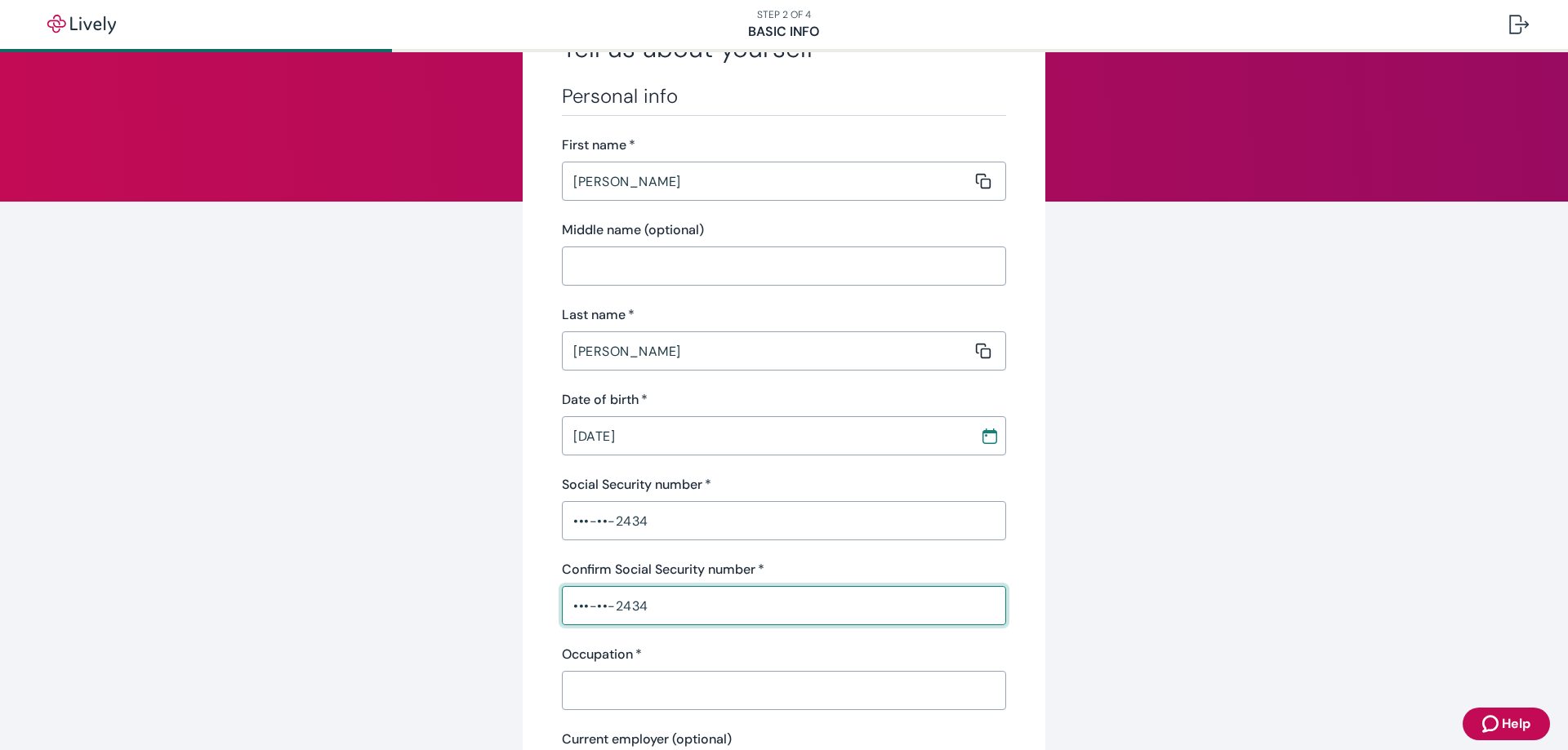
scroll to position [327, 0]
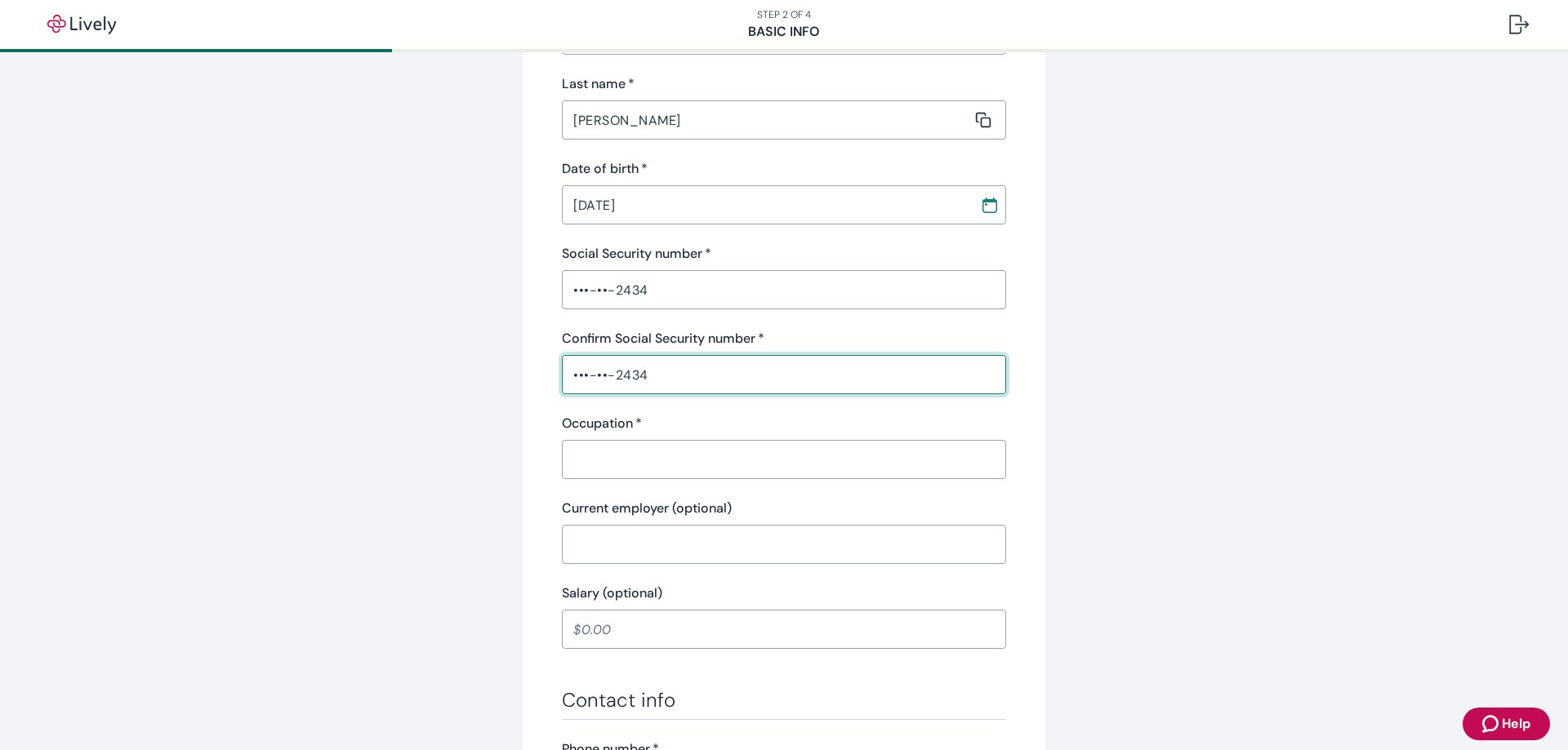
type input "•••-••-2434"
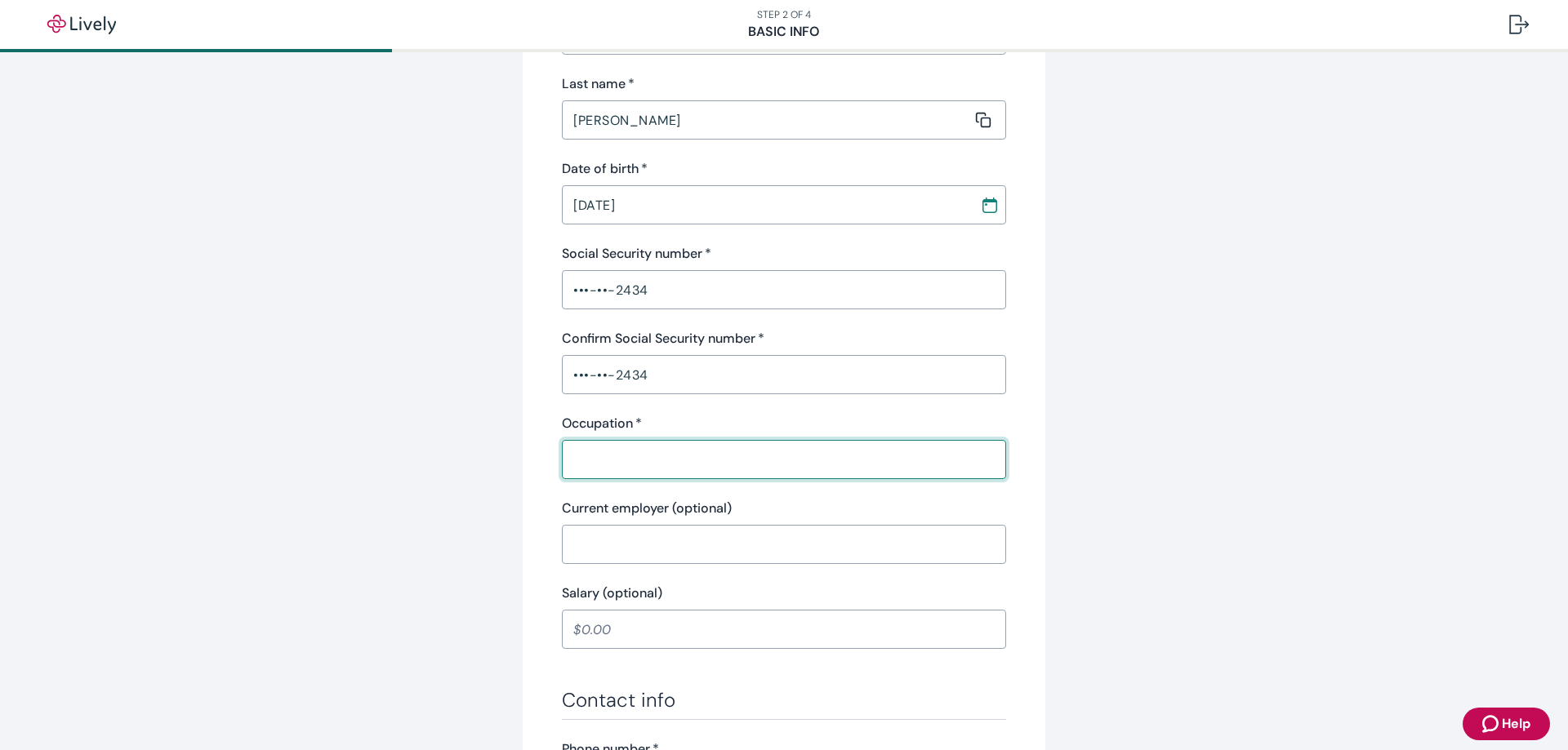
click at [671, 459] on input "Occupation   *" at bounding box center [778, 459] width 433 height 33
type input "sales"
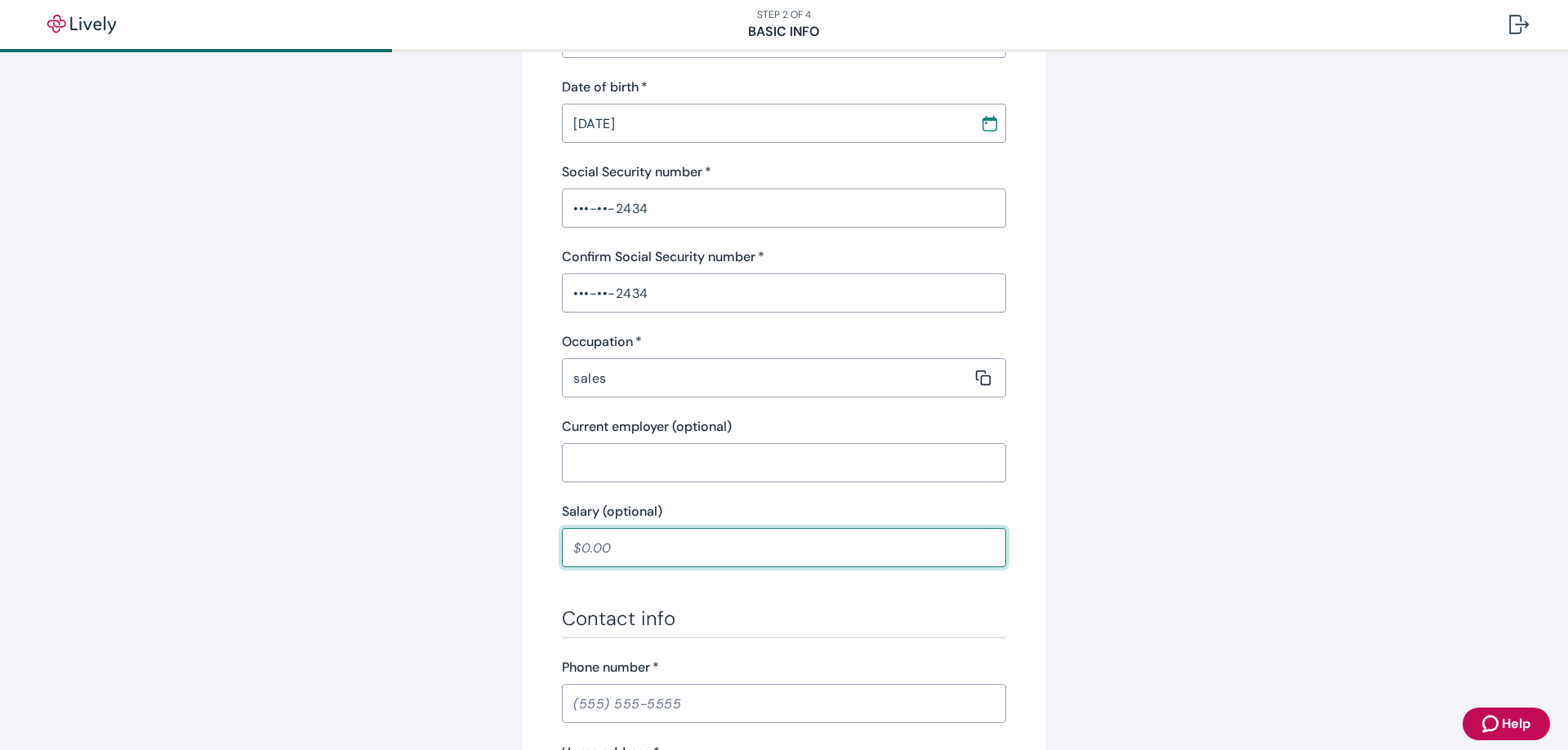
click at [676, 539] on input "Salary (optional)" at bounding box center [784, 548] width 444 height 33
click at [695, 490] on div "Personal info First name   * [PERSON_NAME] ​ Middle name (optional) ​ Last name…" at bounding box center [784, 169] width 444 height 796
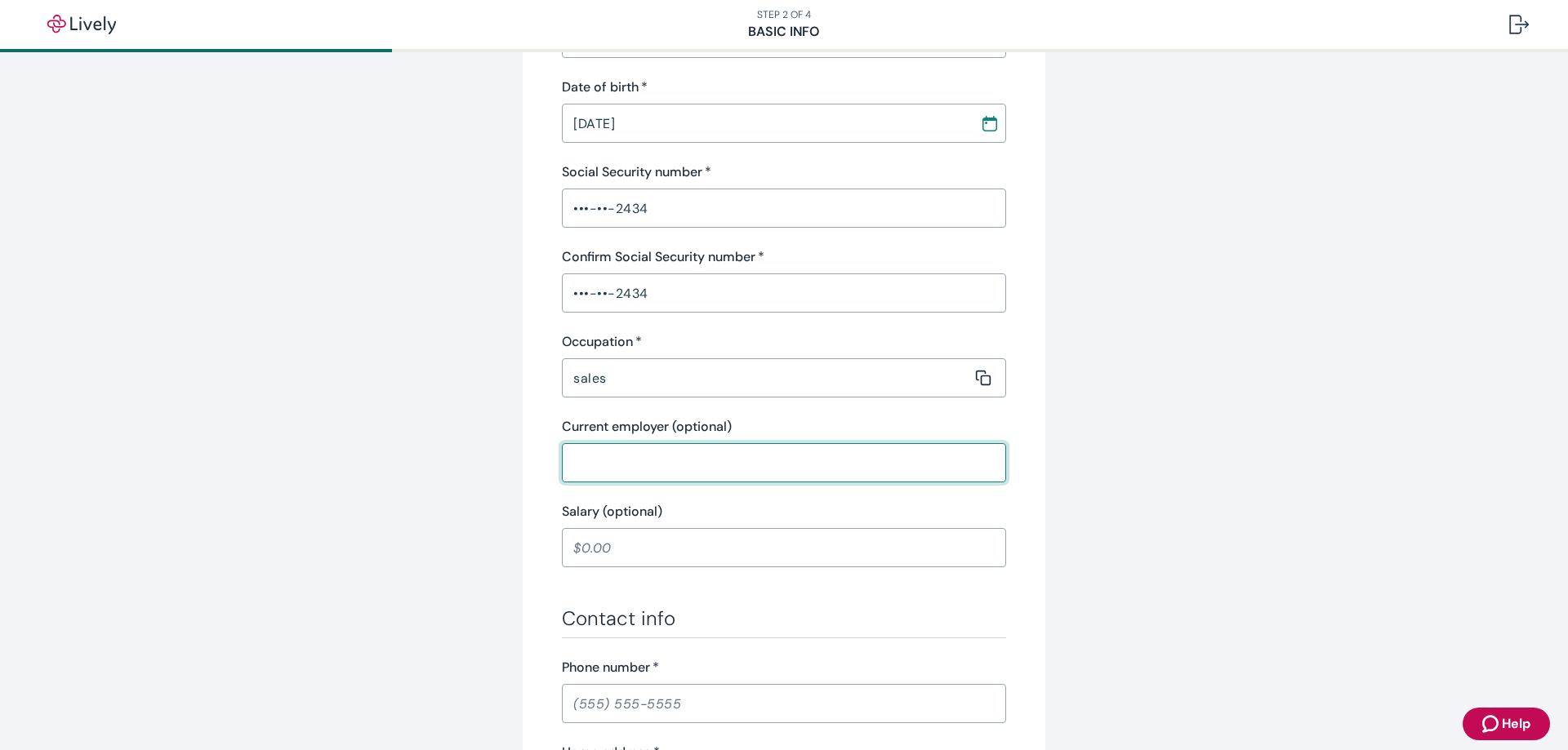
click at [695, 463] on input "Current employer (optional)" at bounding box center [778, 463] width 433 height 33
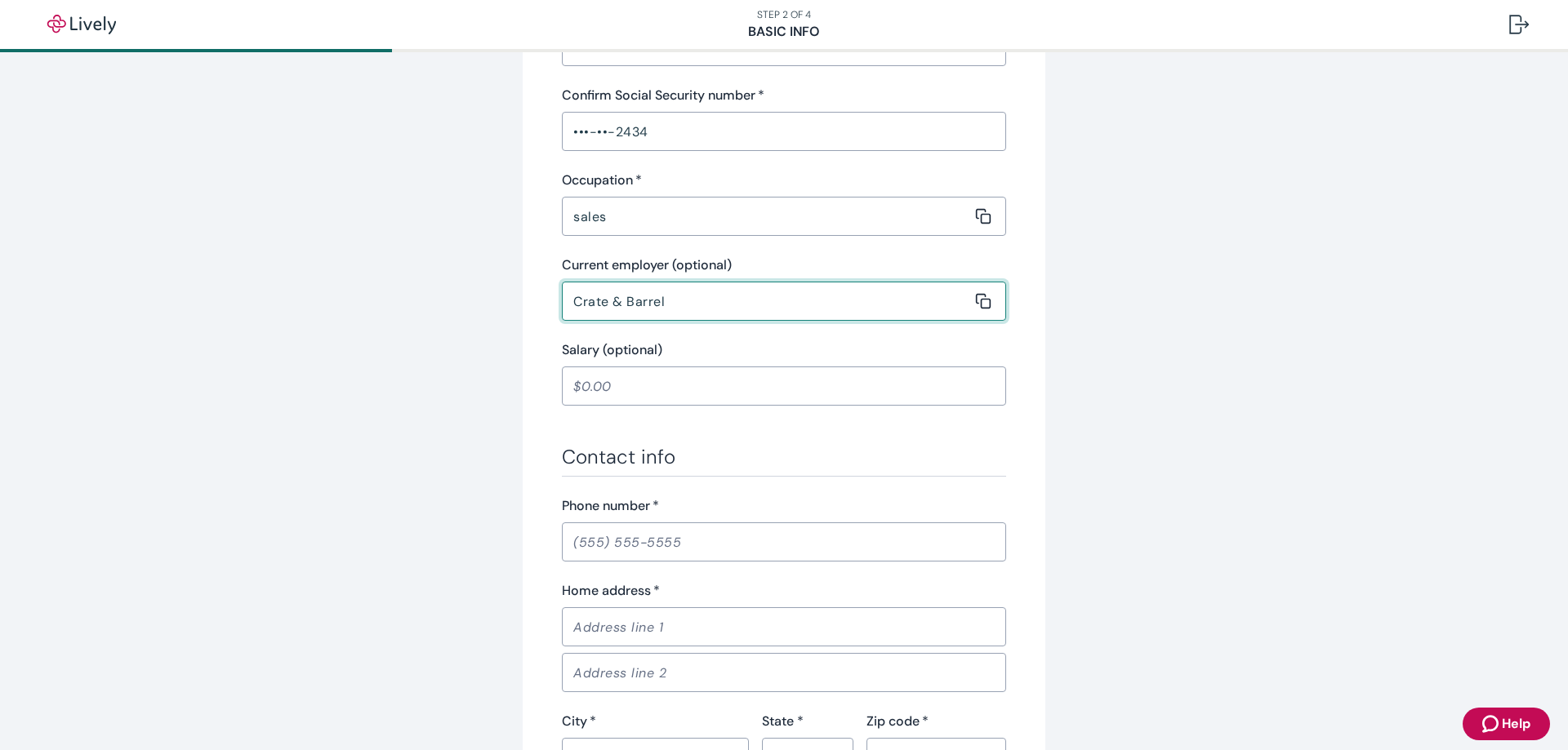
scroll to position [572, 0]
type input "Crate & Barrel"
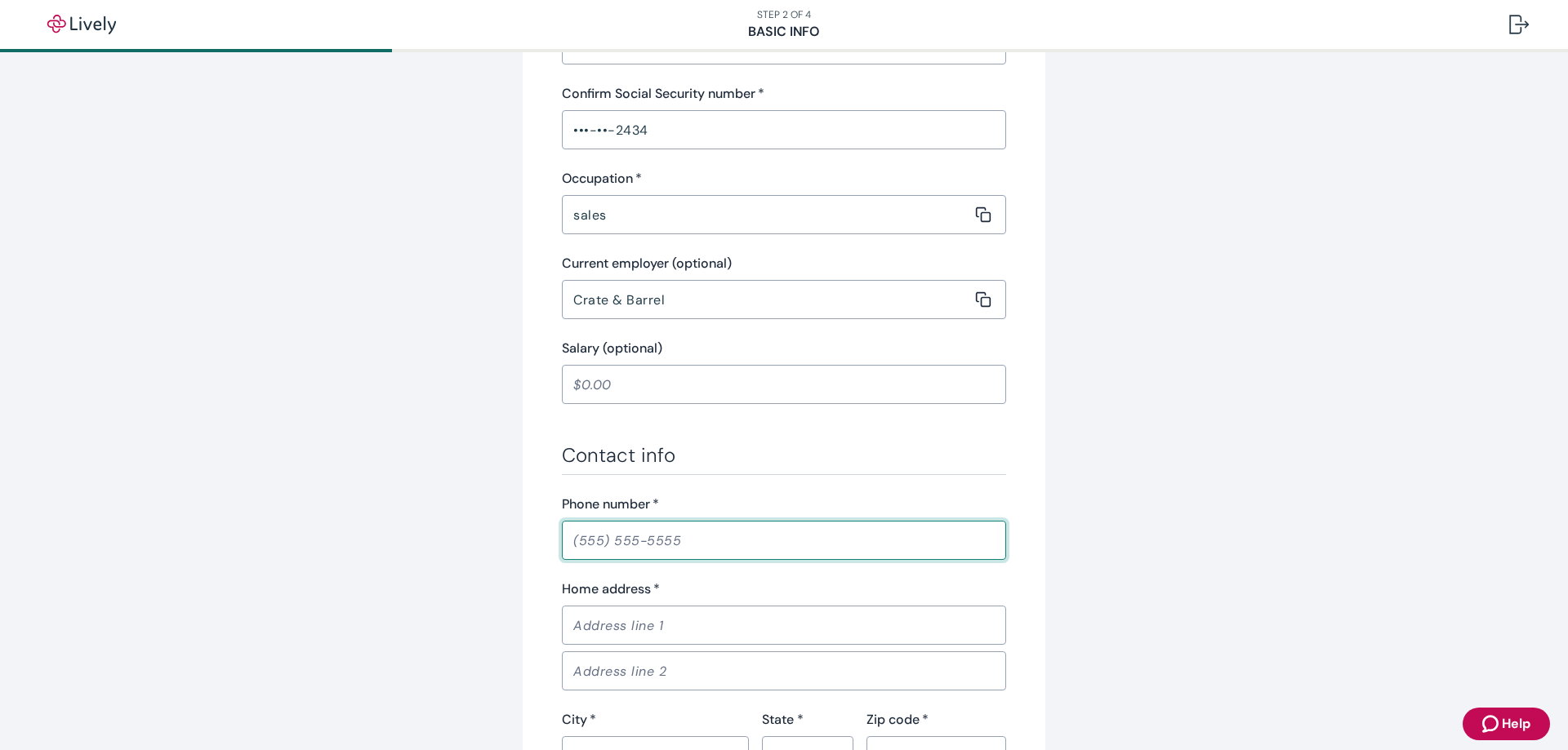
click at [656, 547] on input "Phone number   *" at bounding box center [784, 540] width 444 height 33
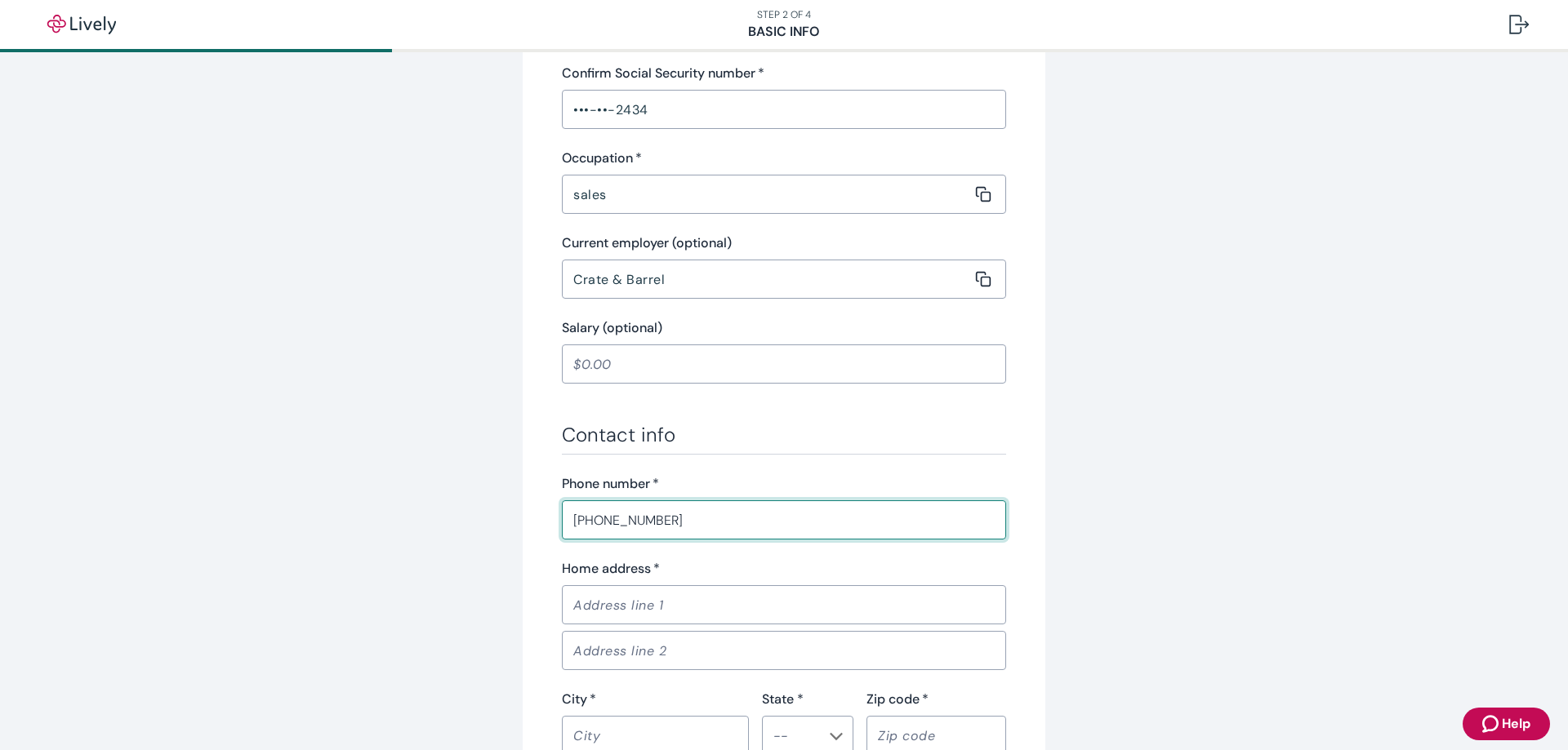
scroll to position [653, 0]
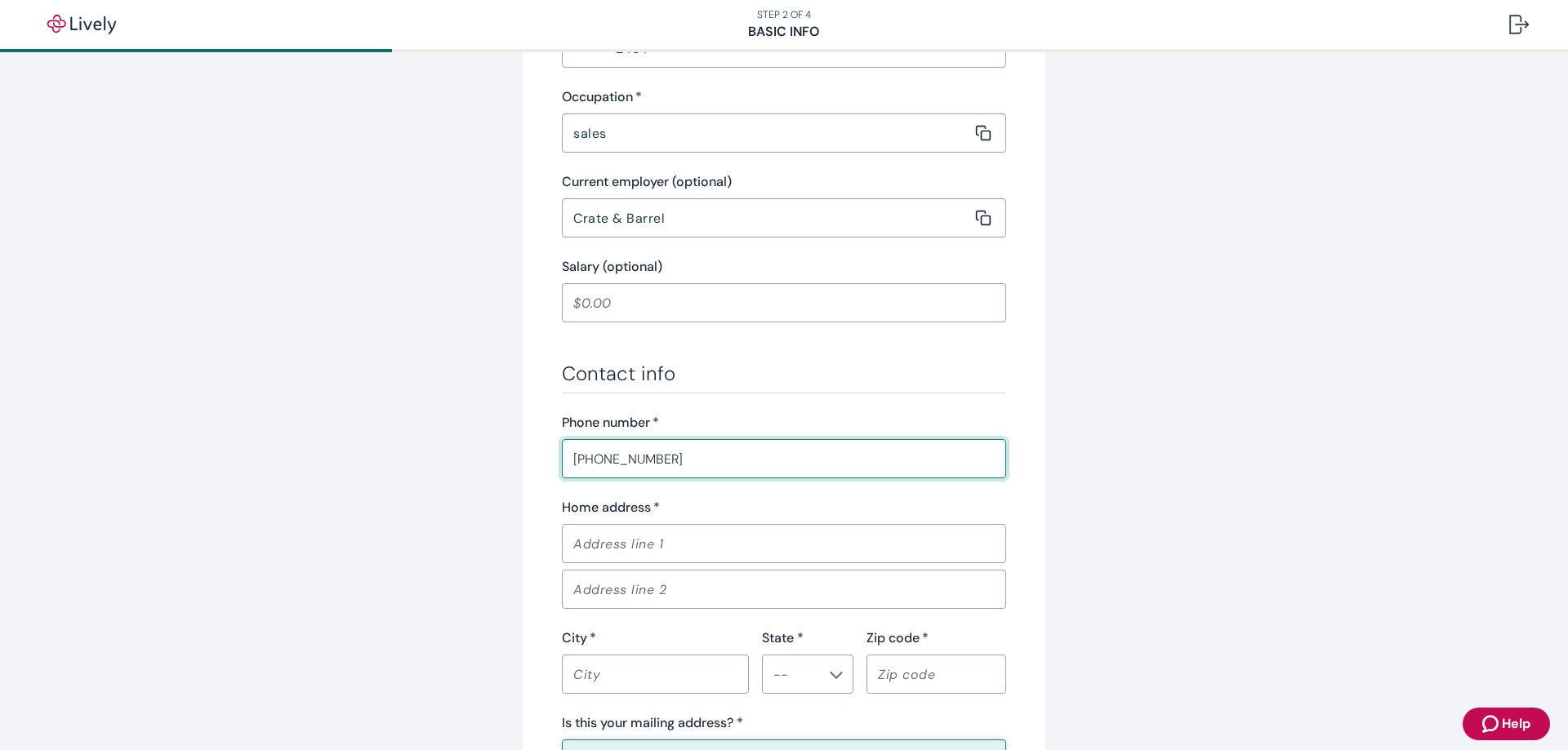
type input "[PHONE_NUMBER]"
click at [633, 564] on div "​" at bounding box center [781, 587] width 450 height 45
click at [636, 537] on input "Home address   *" at bounding box center [778, 544] width 433 height 33
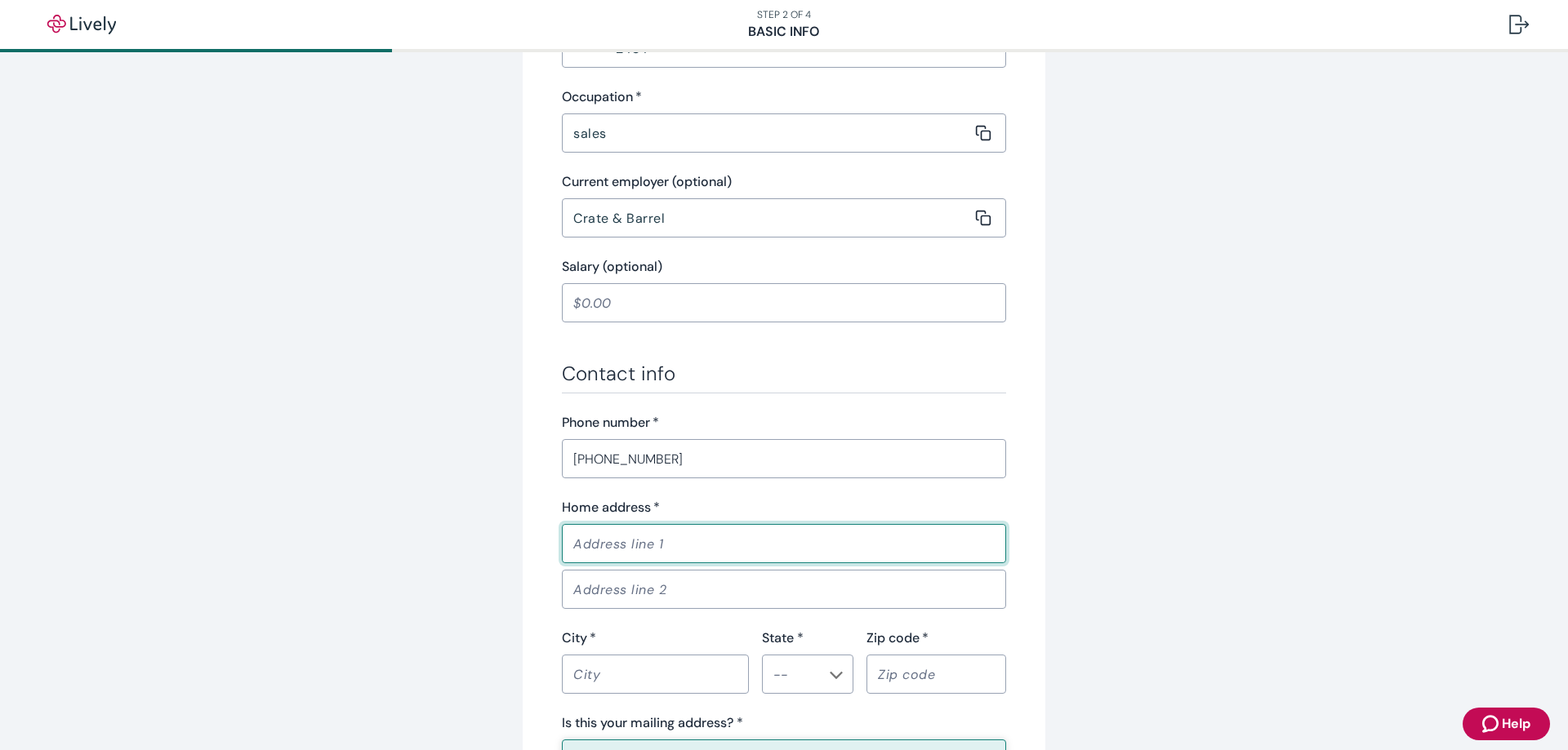
type input "[STREET_ADDRESS]"
click at [648, 661] on input "City   *" at bounding box center [649, 675] width 175 height 33
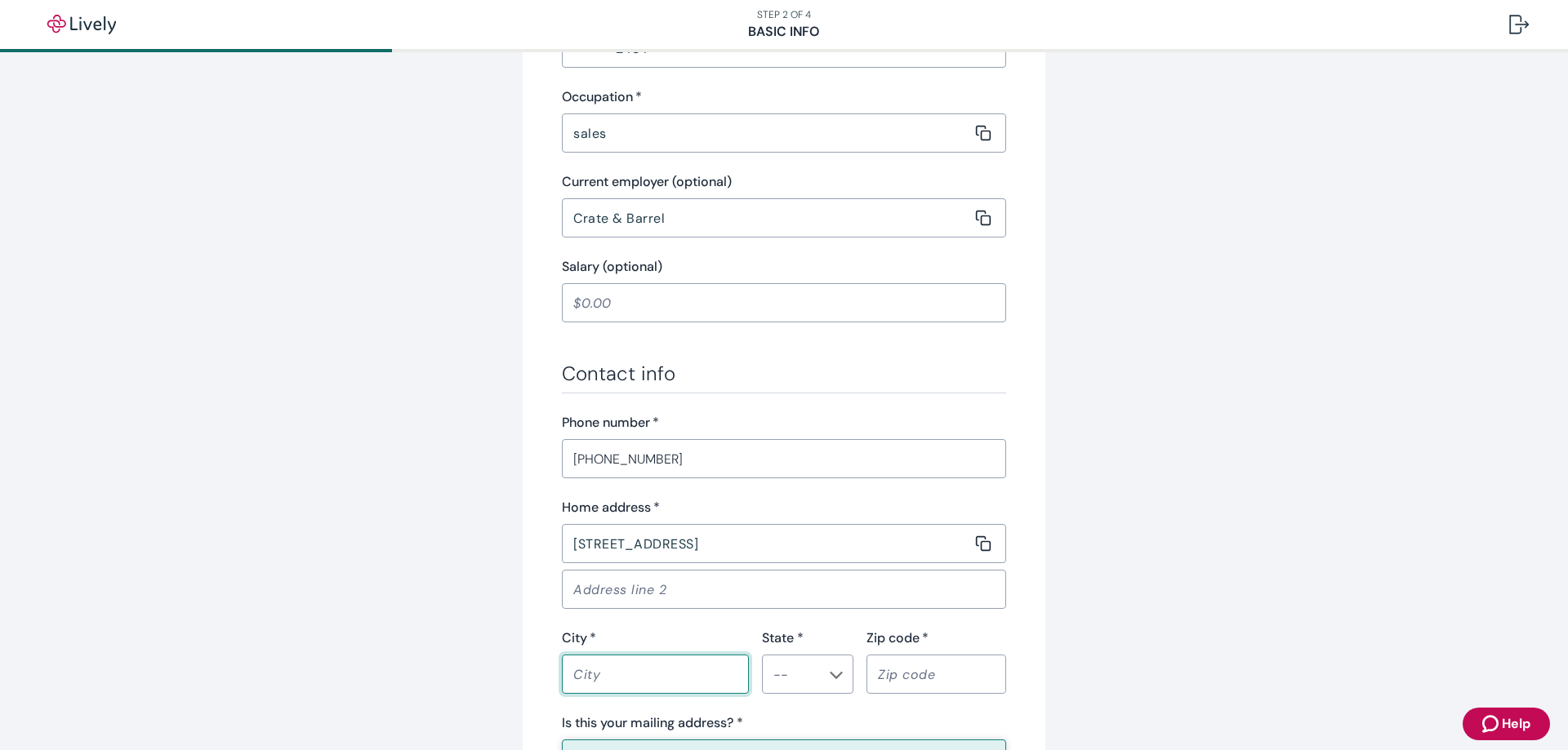
type input "[GEOGRAPHIC_DATA]"
click at [762, 684] on div "​" at bounding box center [807, 674] width 92 height 39
click at [783, 610] on li "WI" at bounding box center [802, 604] width 92 height 29
type input "WI"
click at [872, 679] on input "Zip code   *" at bounding box center [930, 675] width 128 height 33
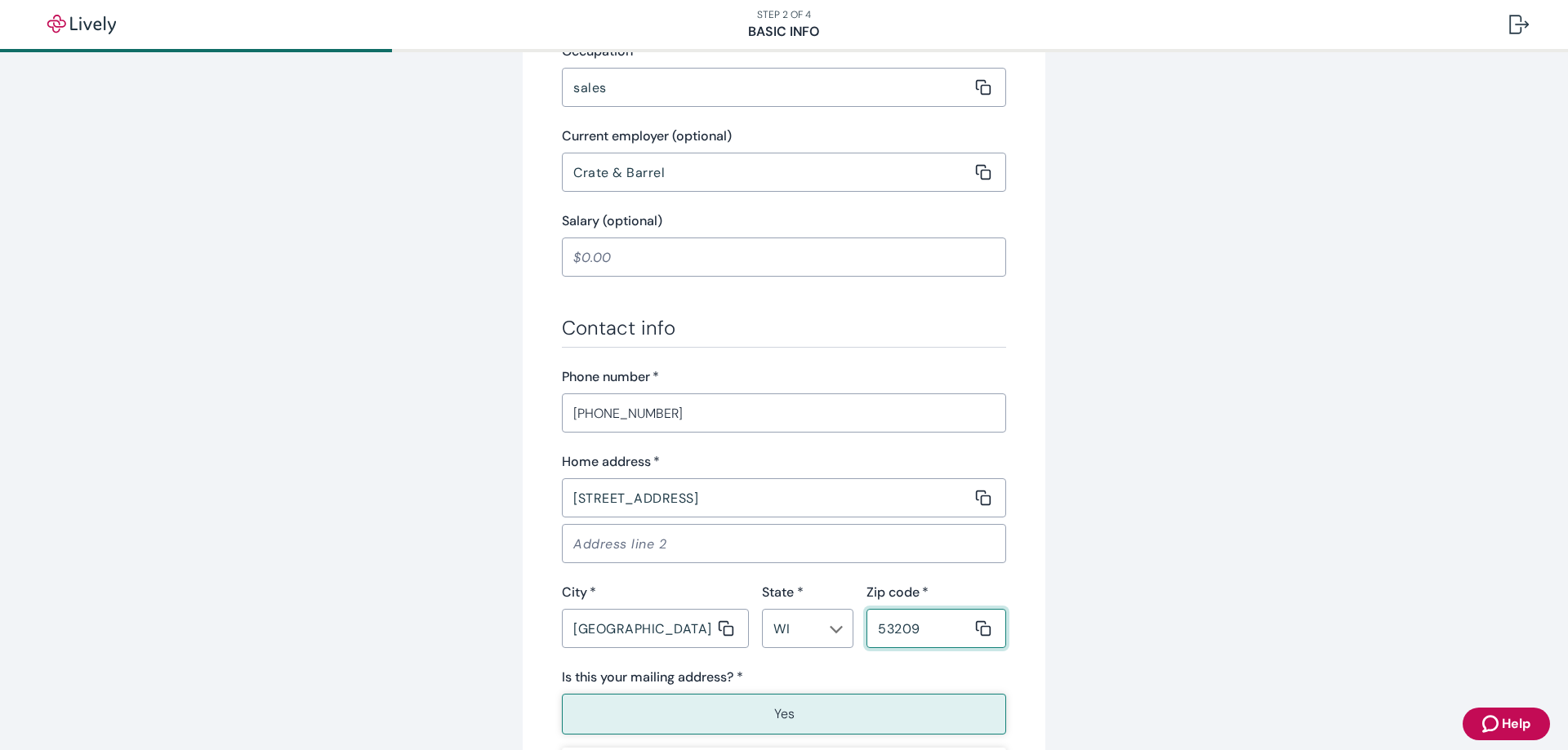
scroll to position [816, 0]
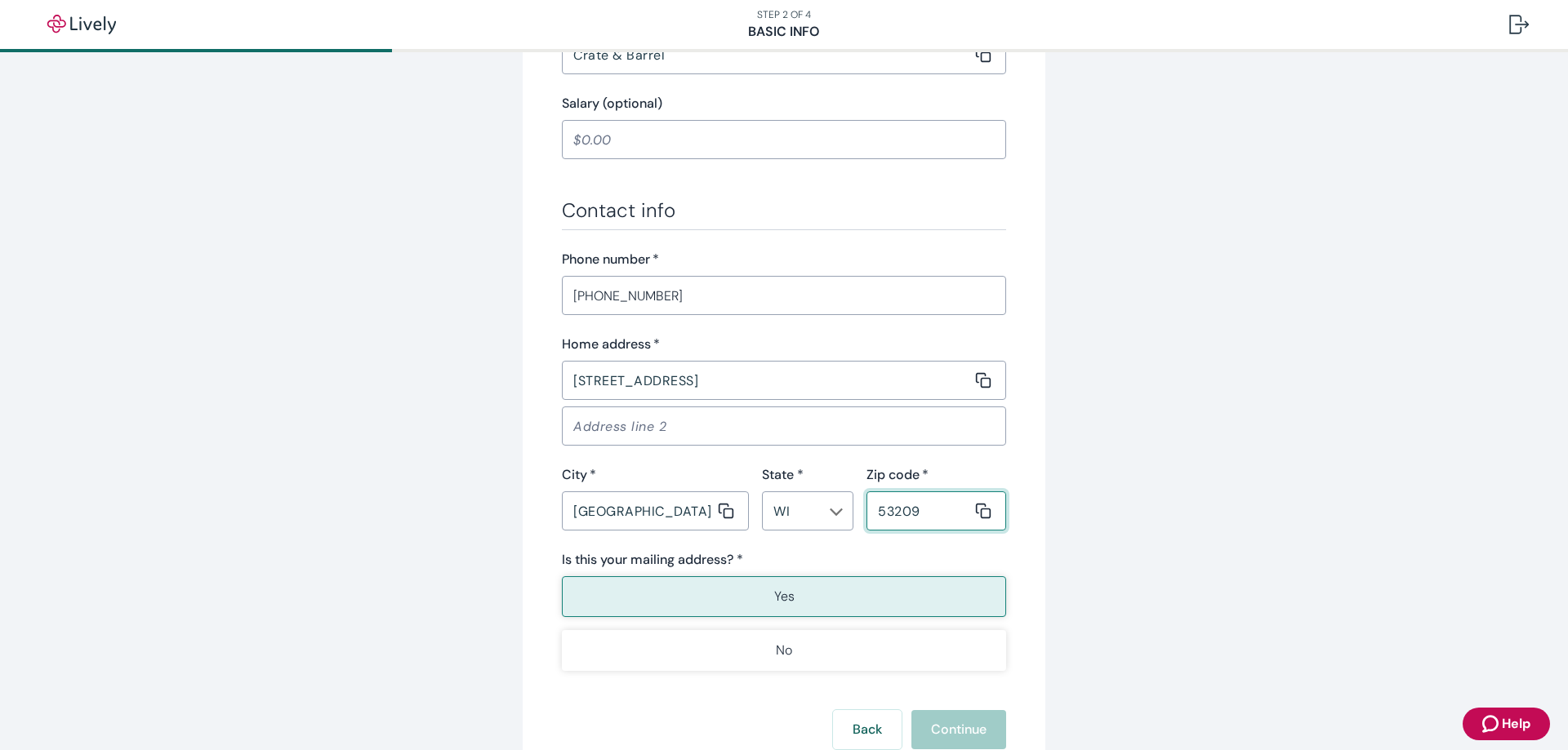
type input "53209"
click at [820, 597] on button "Yes" at bounding box center [784, 597] width 444 height 41
click at [934, 726] on button "Continue" at bounding box center [959, 729] width 94 height 39
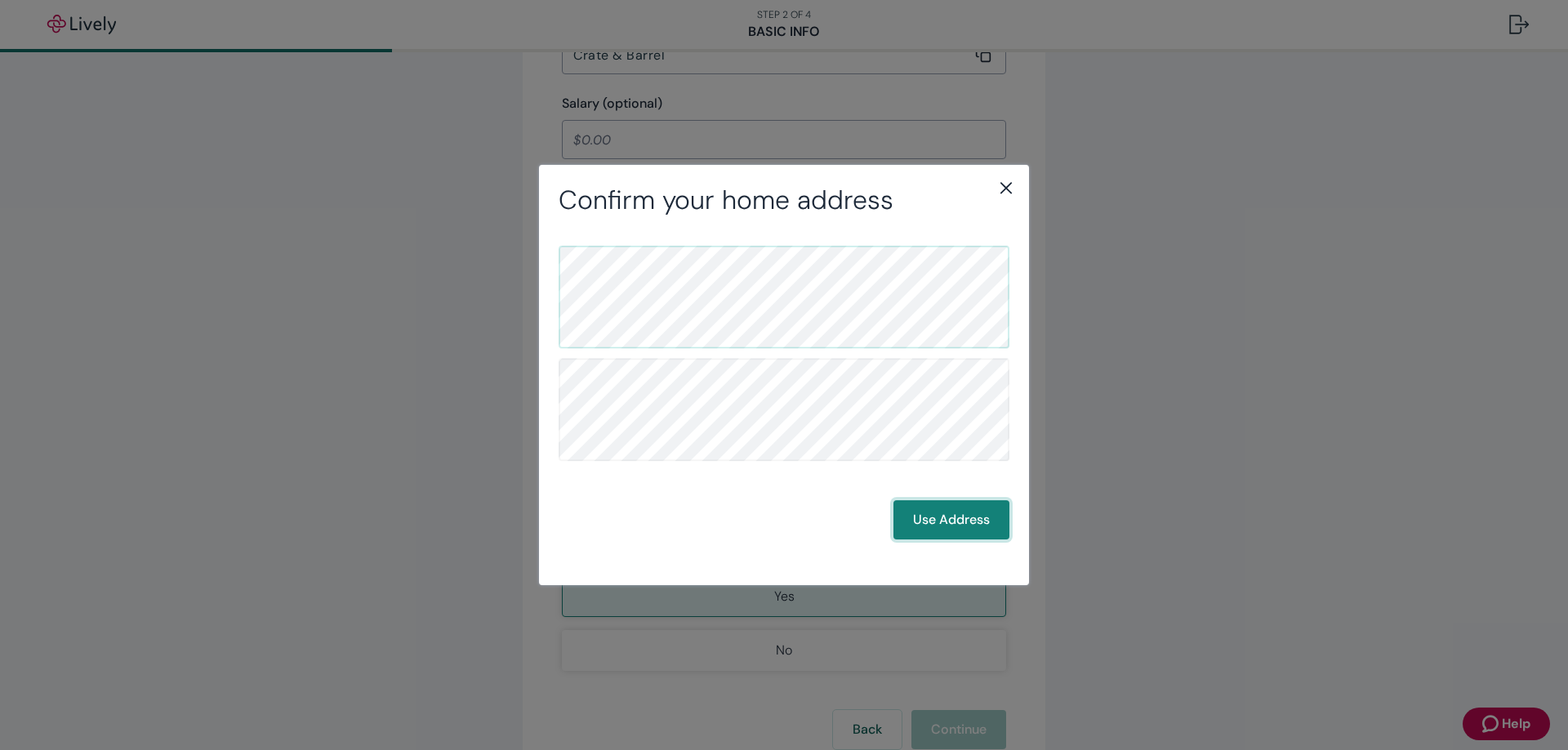
click at [938, 520] on button "Use Address" at bounding box center [952, 519] width 116 height 39
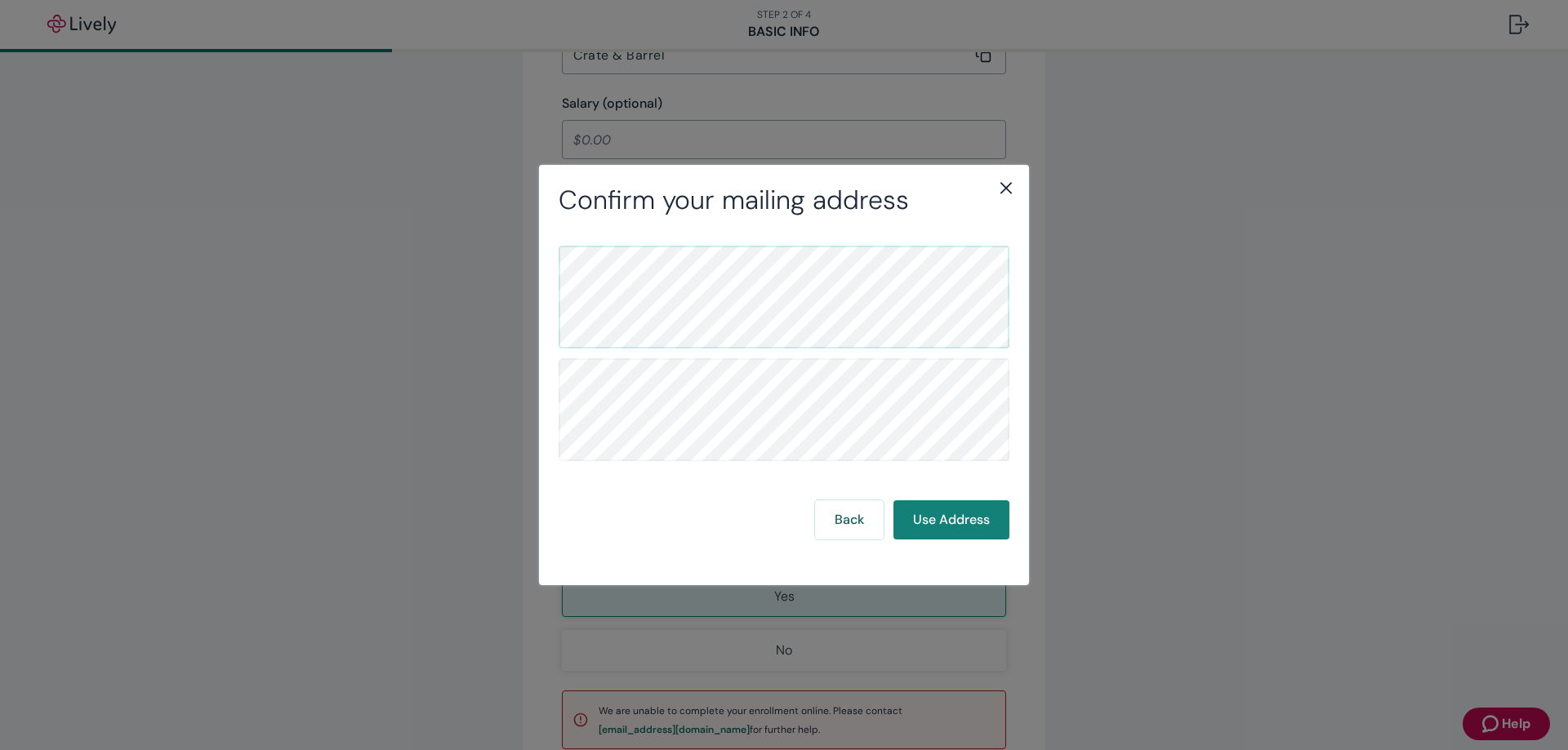
click at [1007, 188] on icon "close" at bounding box center [1006, 188] width 12 height 12
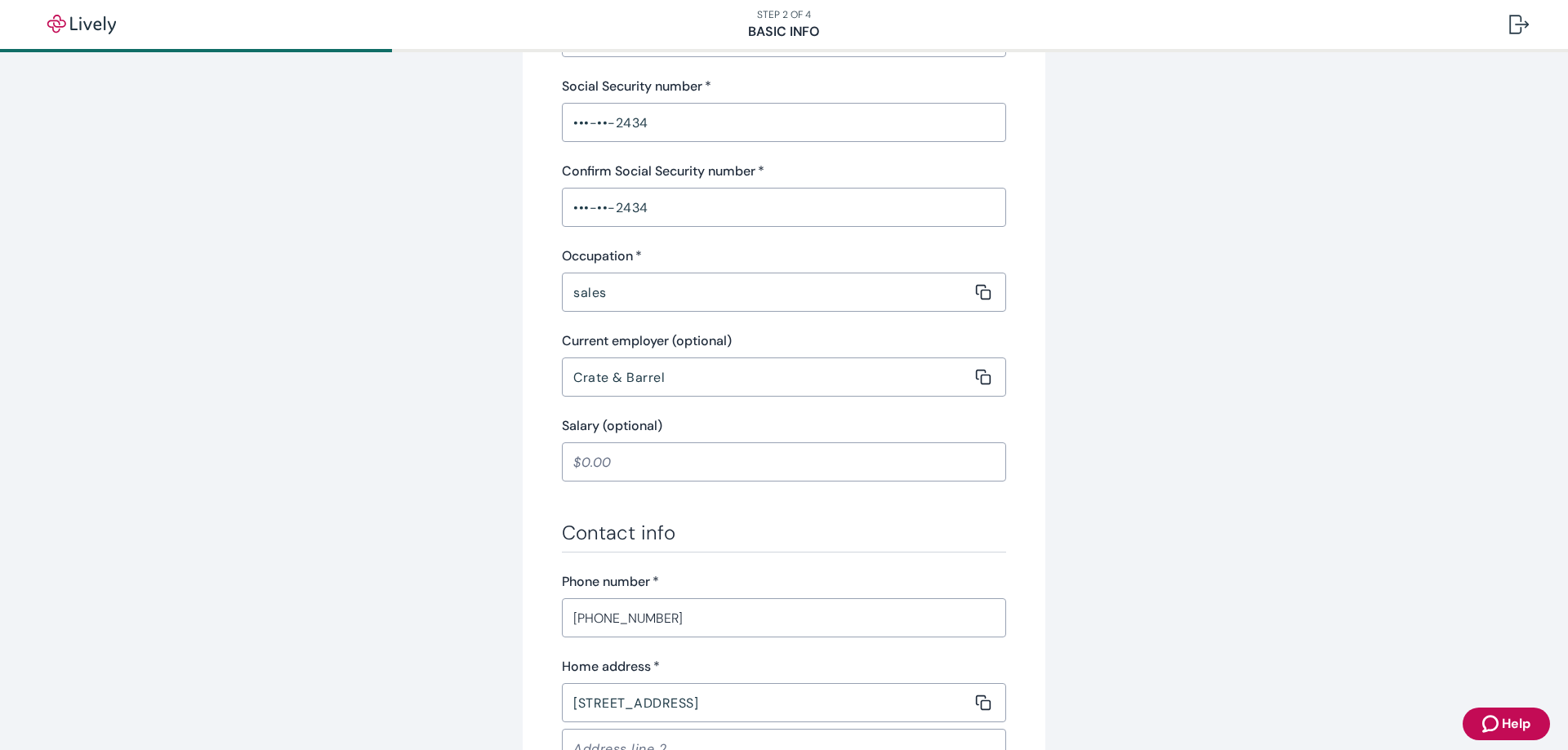
scroll to position [490, 0]
